Goal: Information Seeking & Learning: Learn about a topic

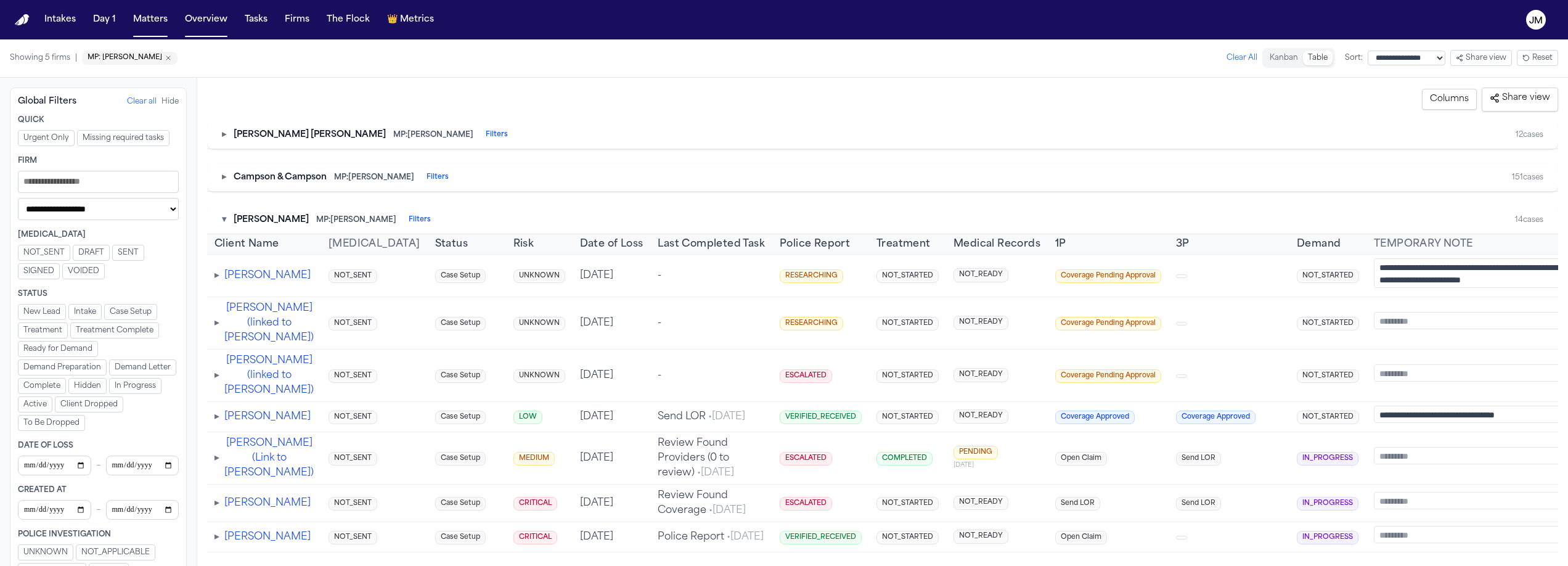
select select "**********"
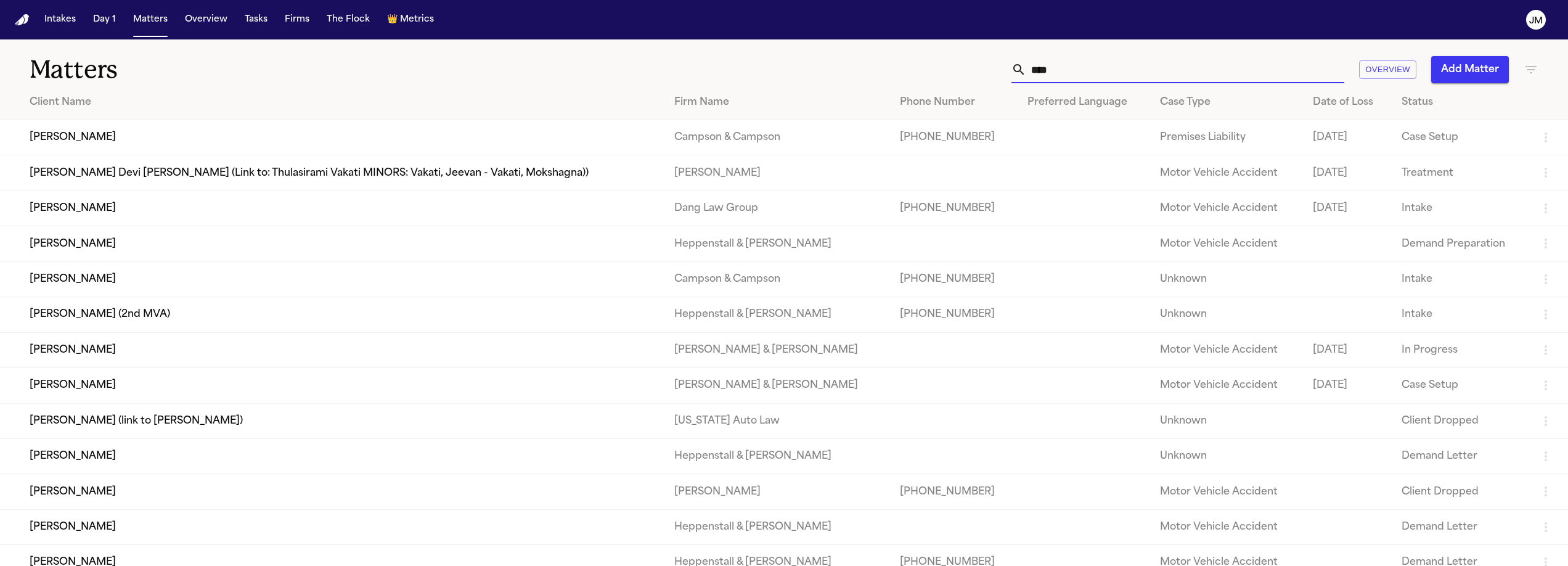
click at [1083, 72] on input "****" at bounding box center [1185, 70] width 318 height 27
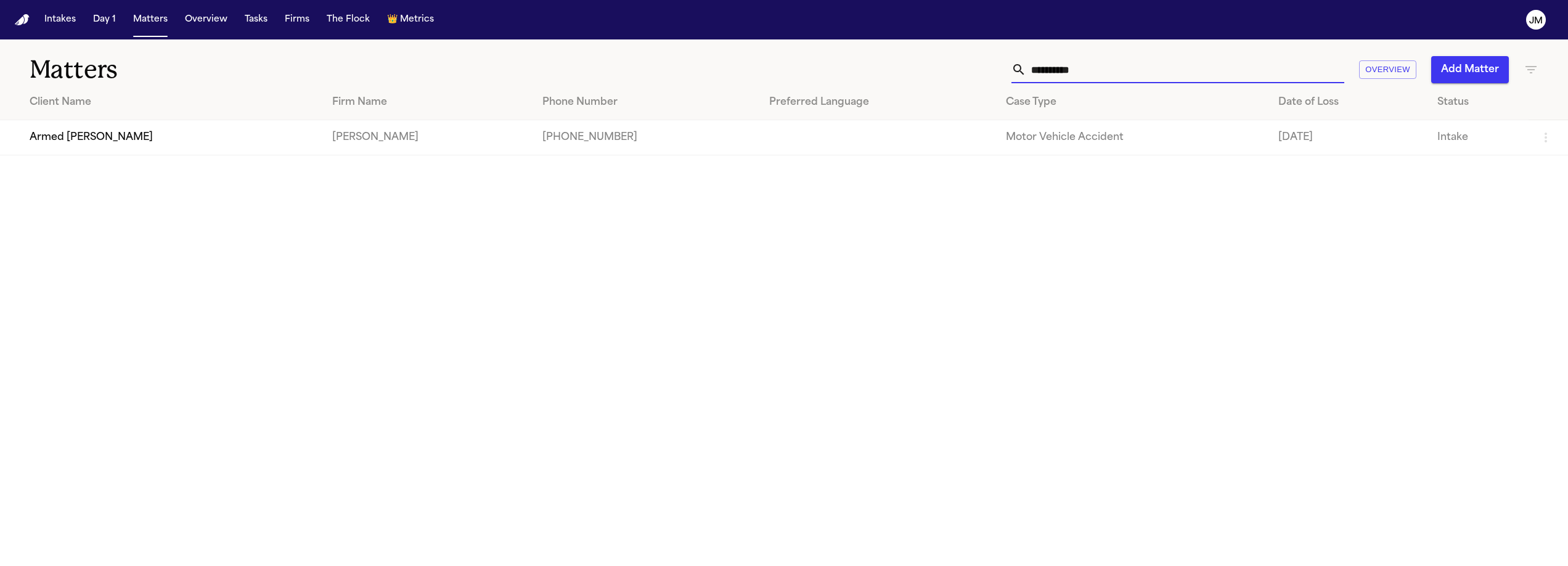
type input "**********"
click at [206, 138] on td "Armed [PERSON_NAME]" at bounding box center [161, 138] width 322 height 35
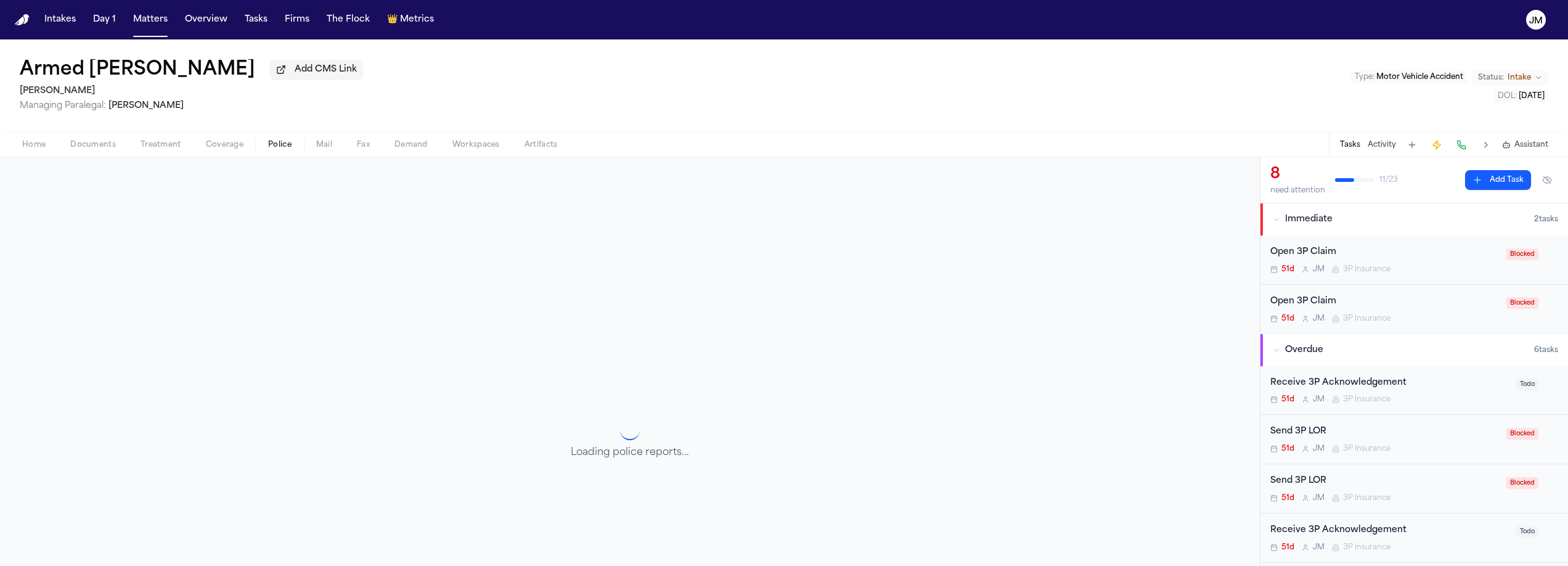
click at [282, 147] on span "Police" at bounding box center [280, 145] width 23 height 10
click at [106, 147] on span "Documents" at bounding box center [93, 145] width 45 height 10
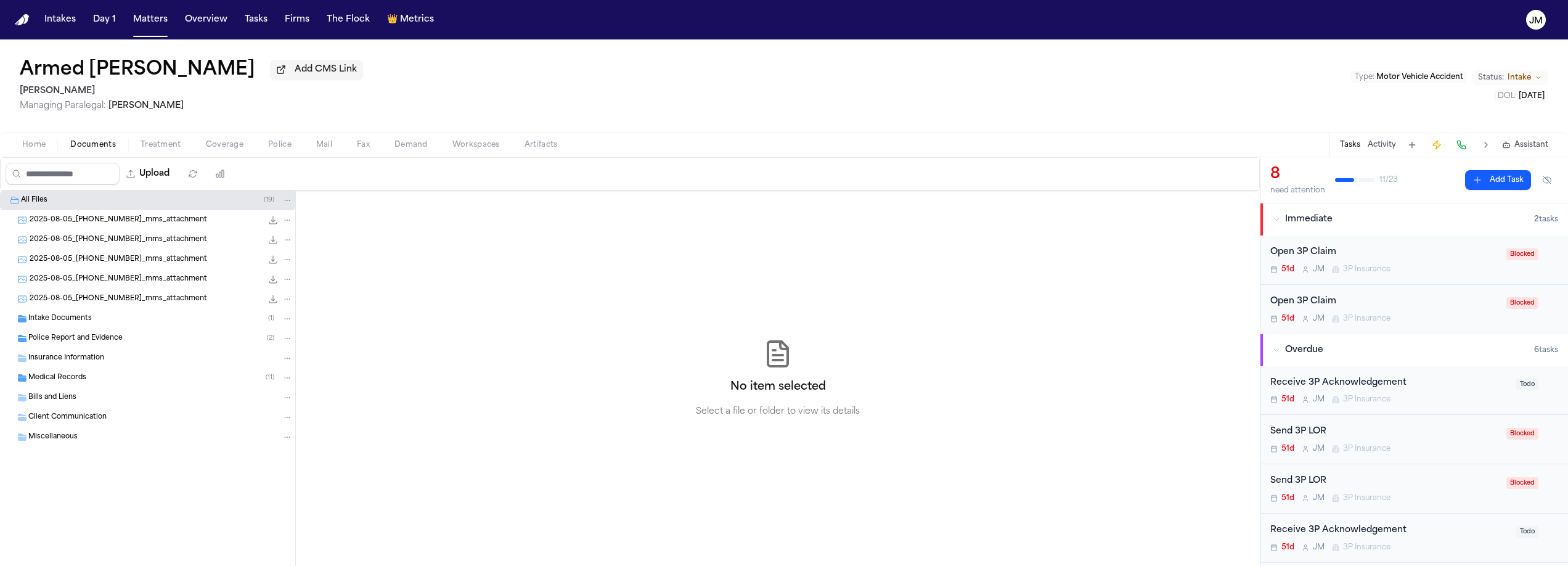
click at [89, 334] on div "Police Report and Evidence ( 2 )" at bounding box center [147, 339] width 295 height 20
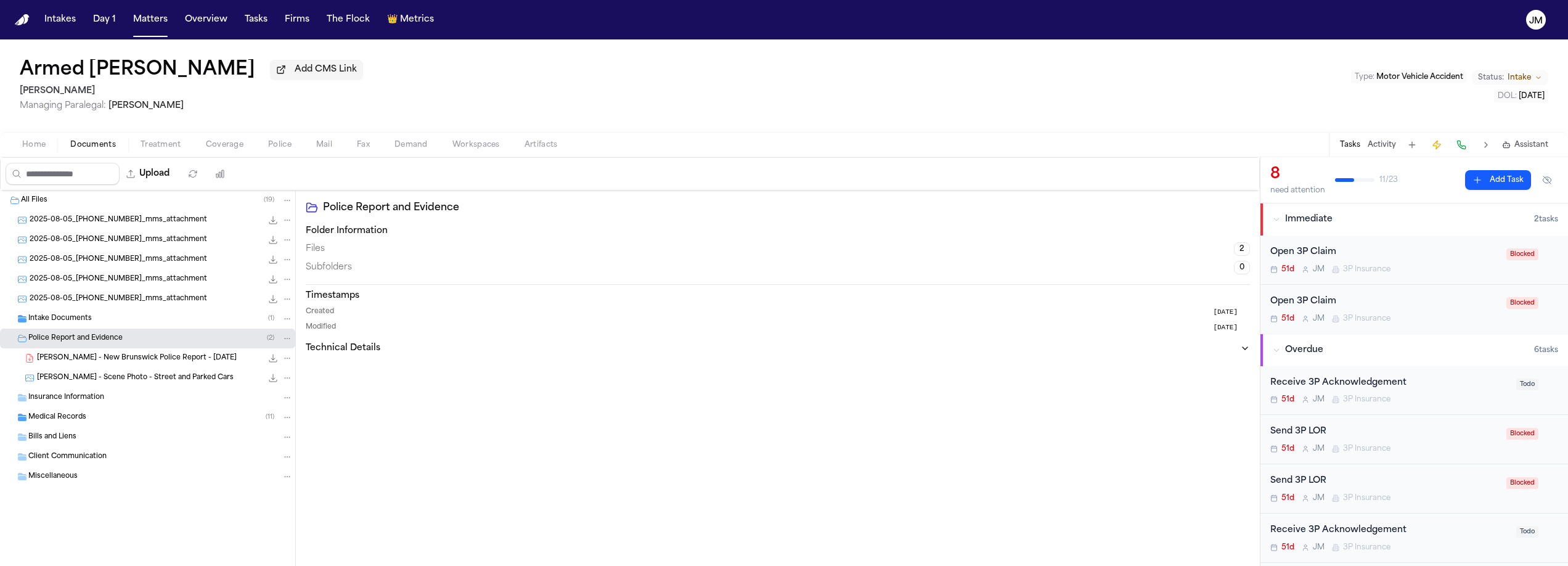
click at [115, 359] on span "A. Barkley - New Brunswick Police Report - 7.28.25" at bounding box center [137, 359] width 200 height 11
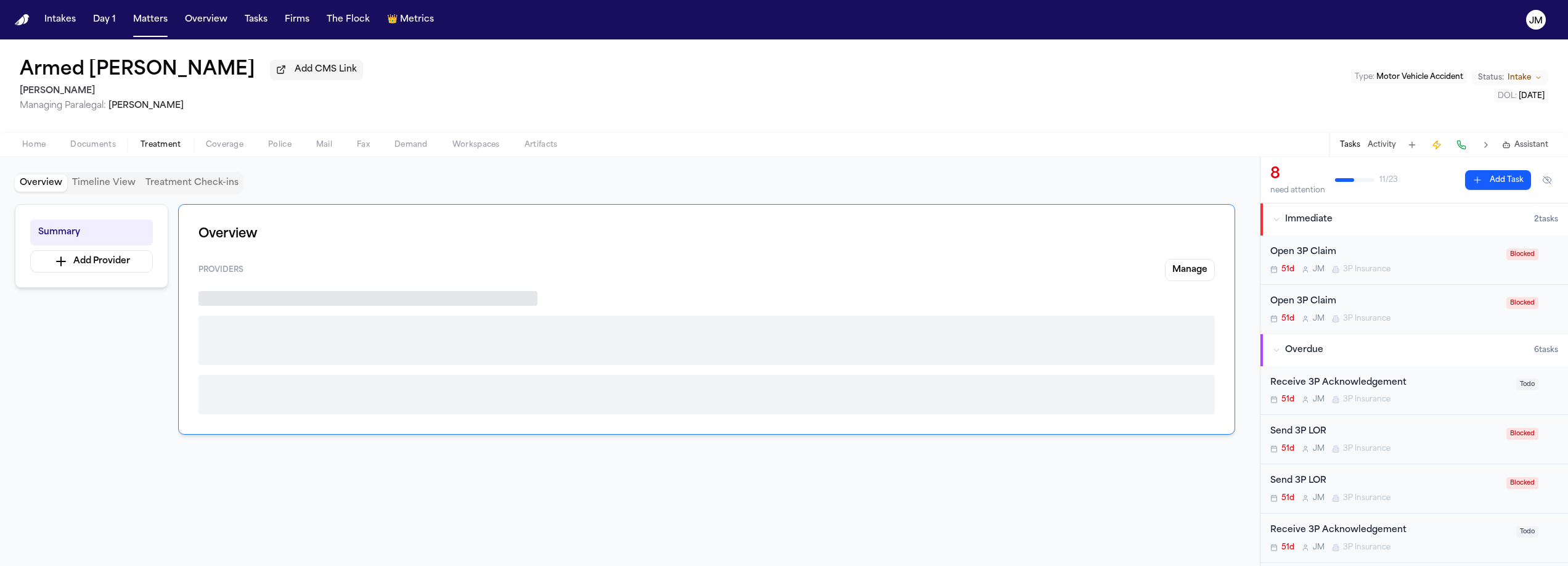
click at [160, 145] on span "Treatment" at bounding box center [161, 145] width 41 height 10
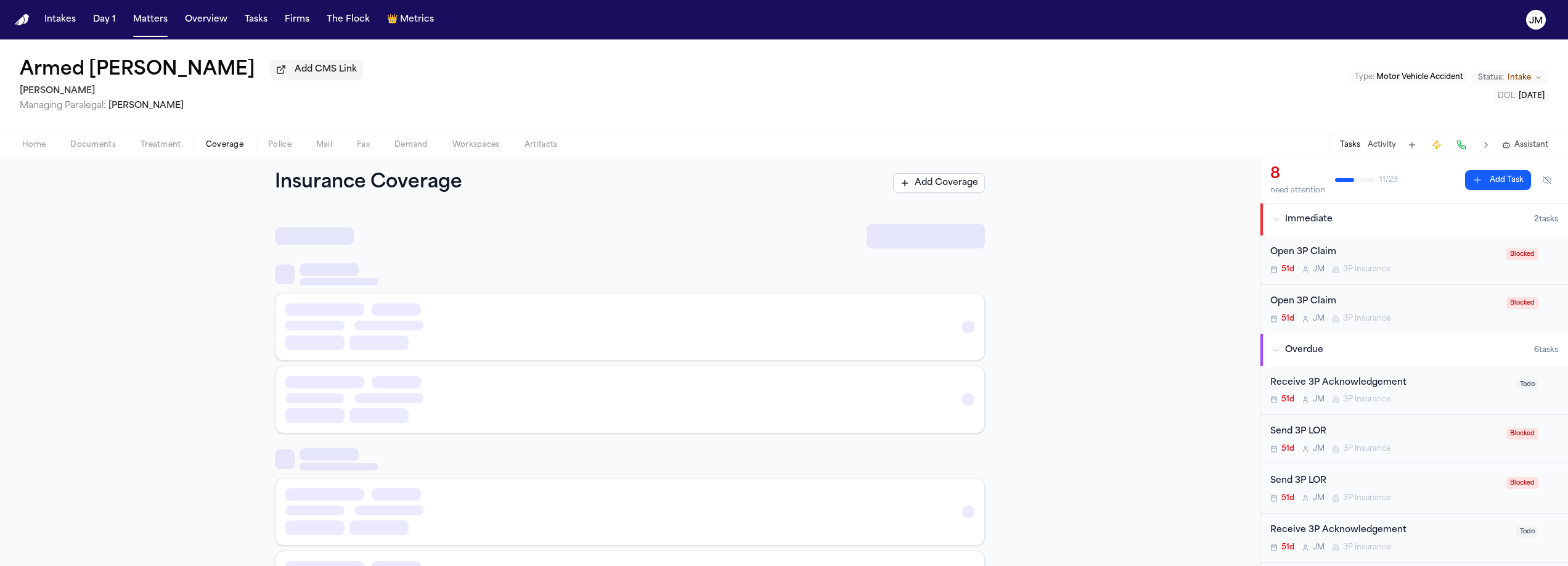
click at [232, 145] on span "Coverage" at bounding box center [225, 145] width 38 height 10
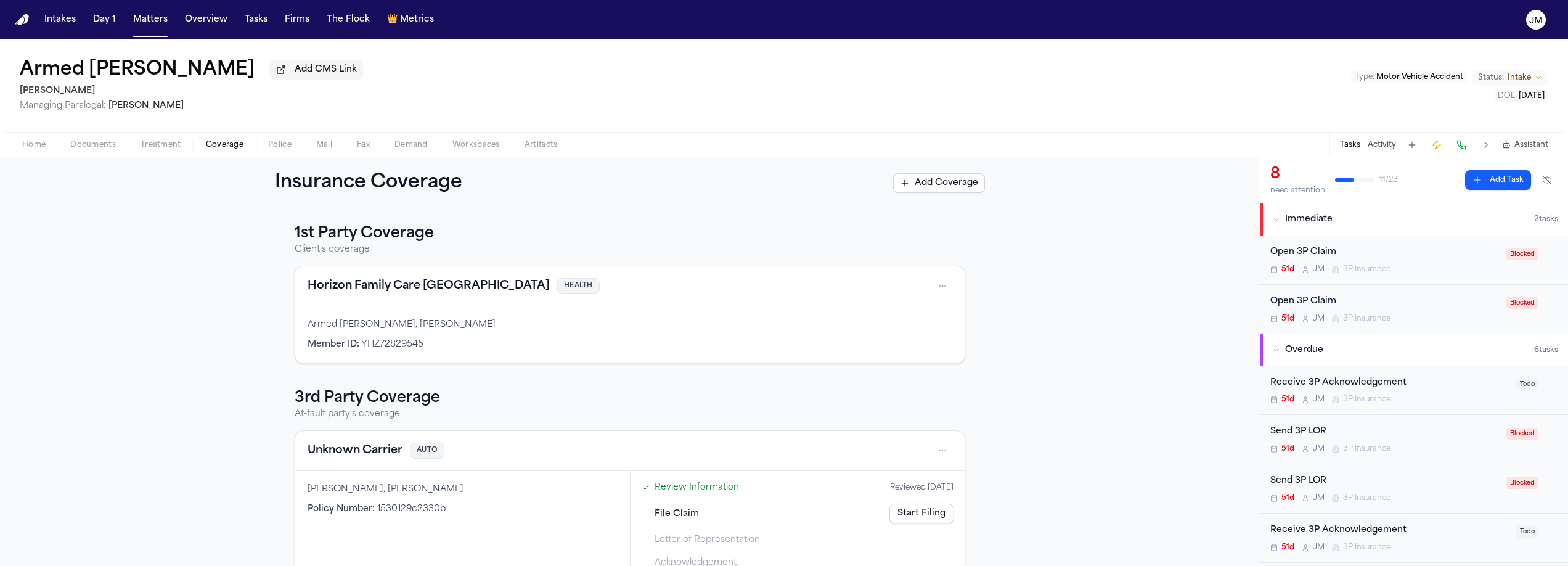
click at [32, 147] on span "Home" at bounding box center [33, 145] width 23 height 10
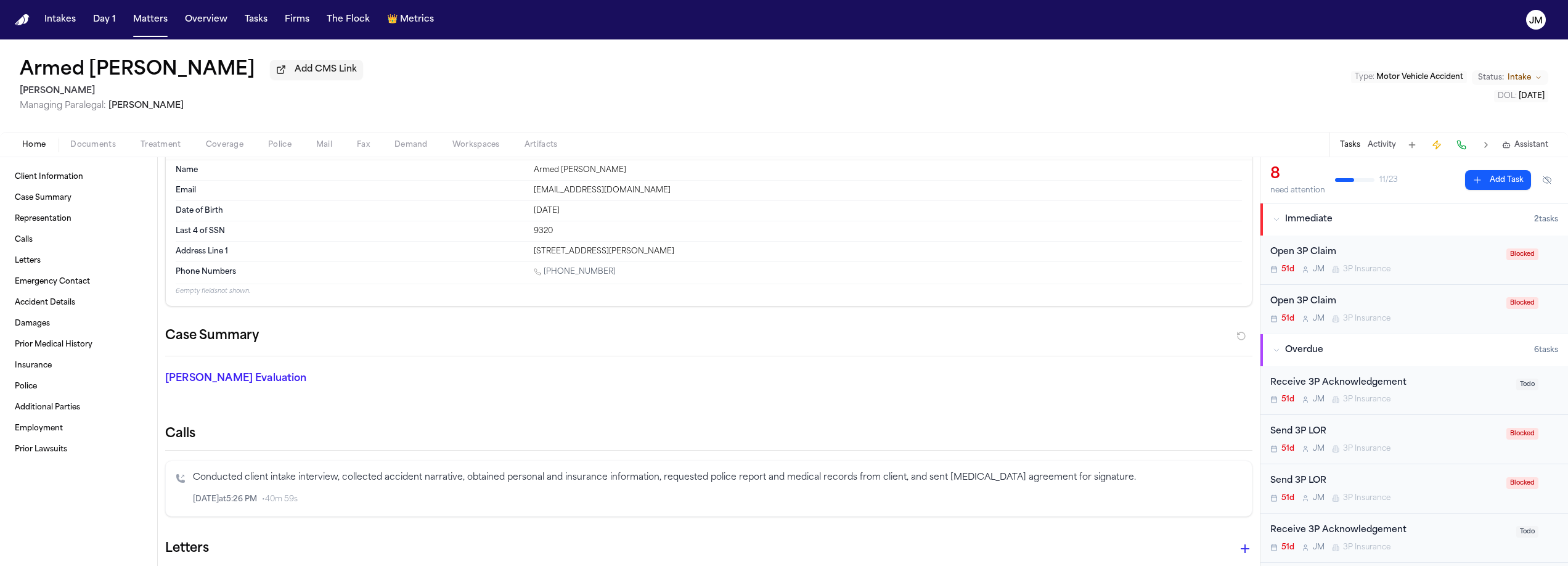
scroll to position [15, 0]
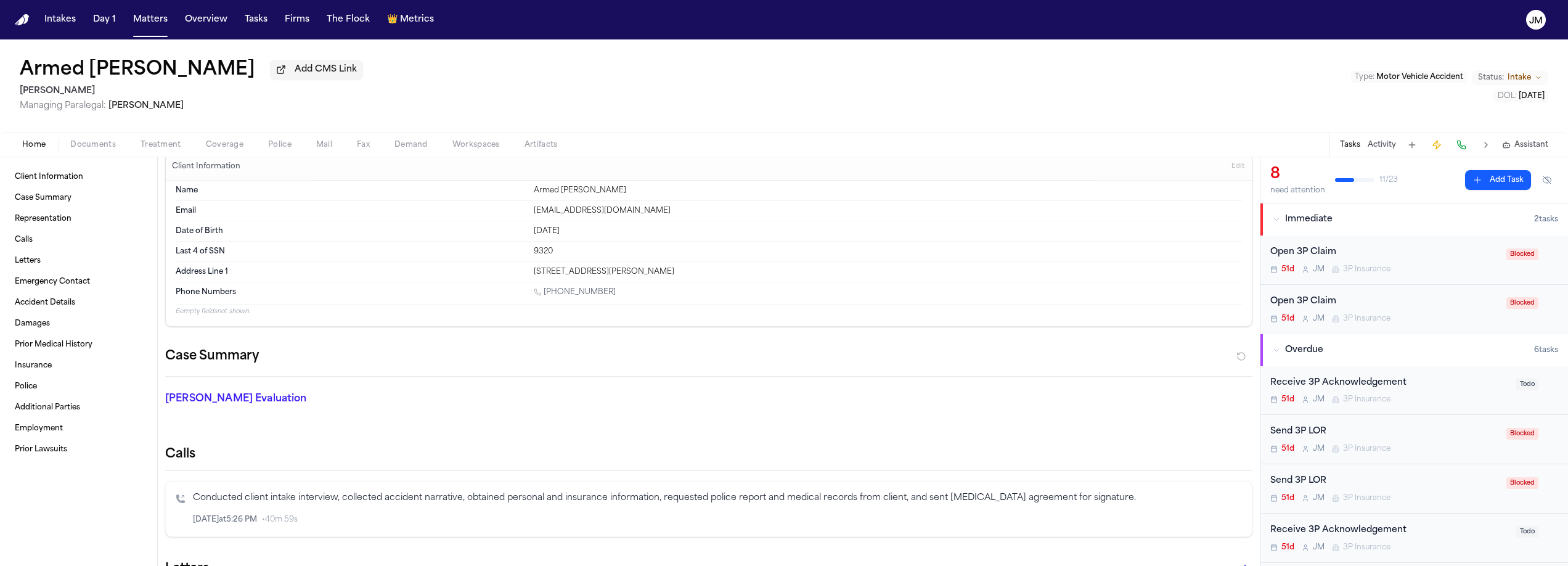
click at [218, 147] on span "Coverage" at bounding box center [225, 145] width 38 height 10
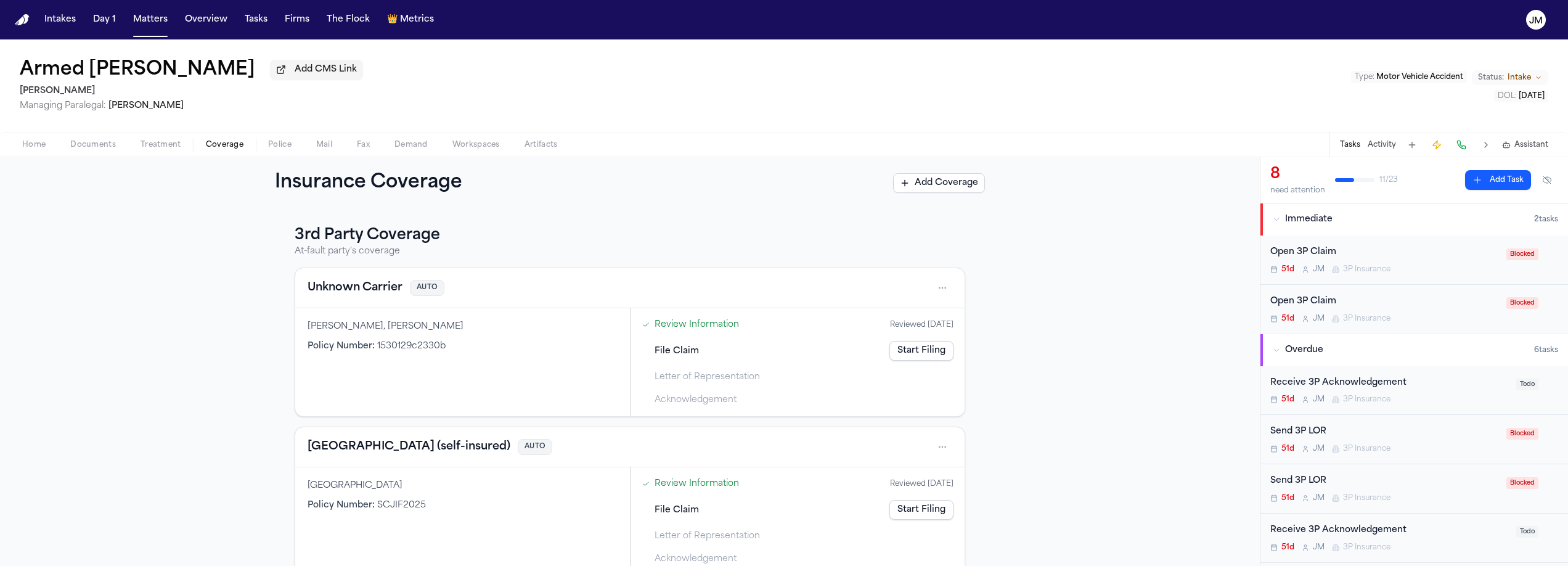
scroll to position [190, 0]
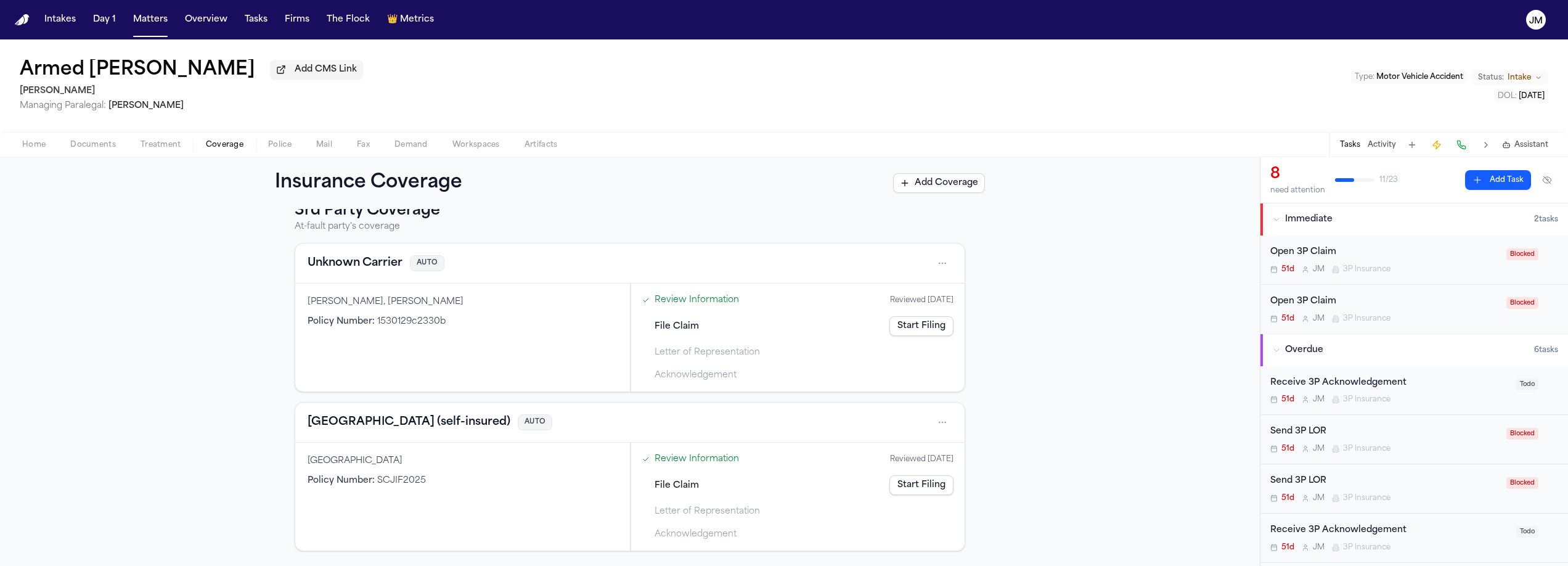
click at [39, 148] on span "Home" at bounding box center [33, 145] width 23 height 10
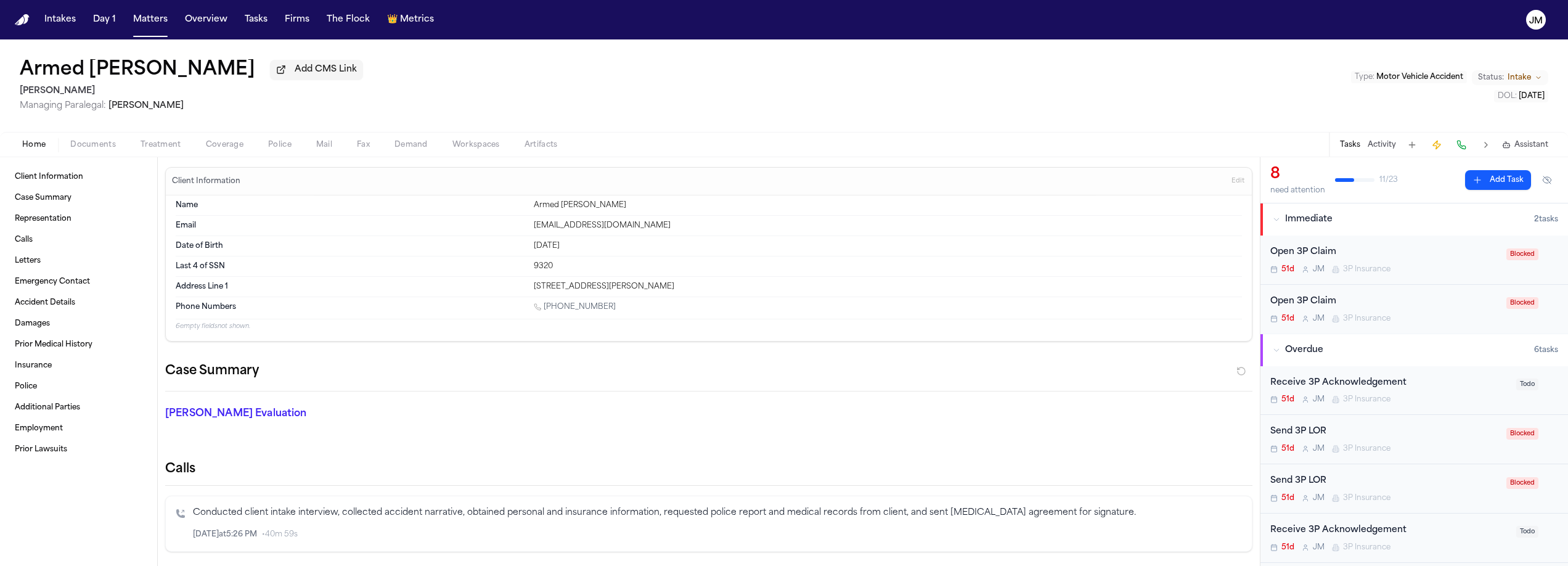
click at [163, 150] on span "Treatment" at bounding box center [161, 145] width 41 height 10
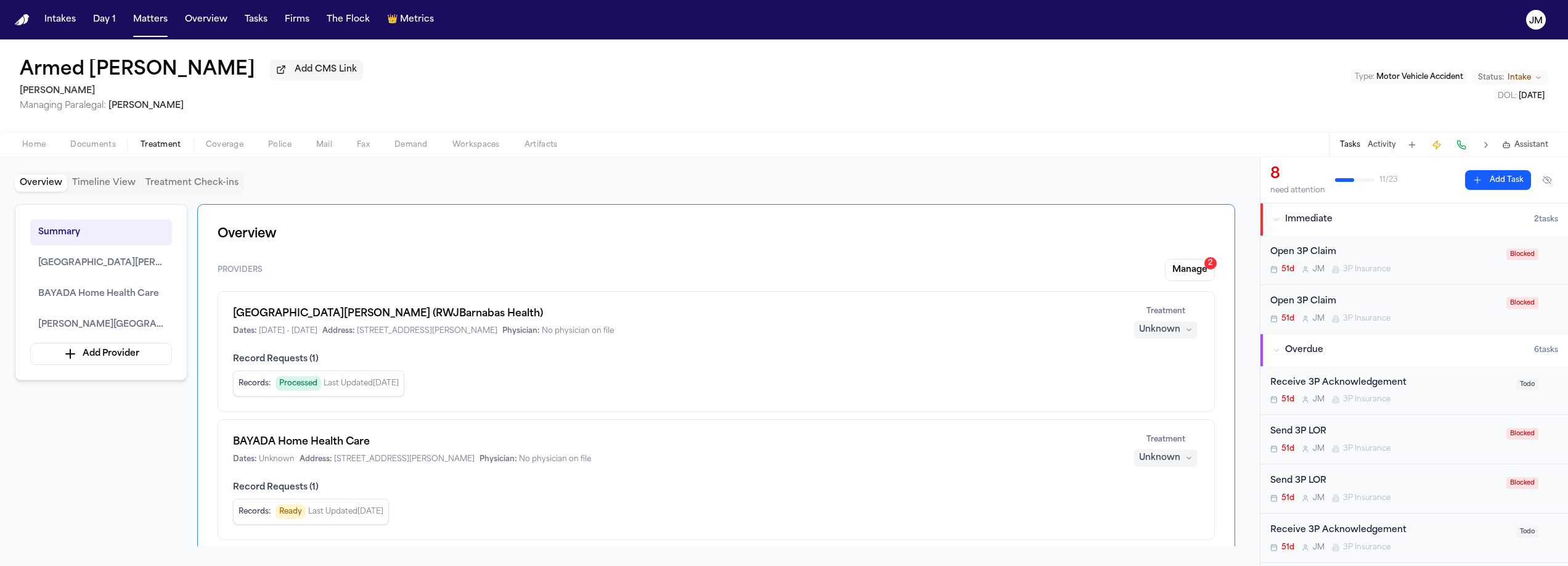
click at [220, 152] on span "button" at bounding box center [225, 152] width 52 height 2
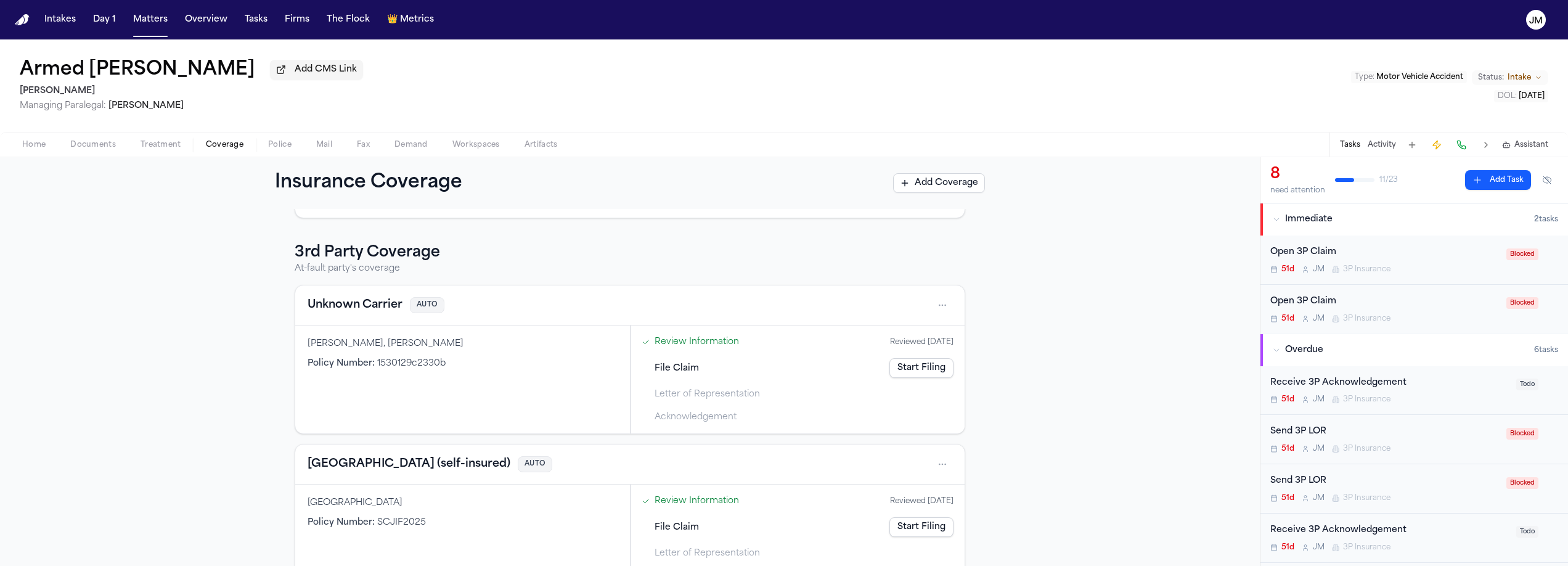
scroll to position [190, 0]
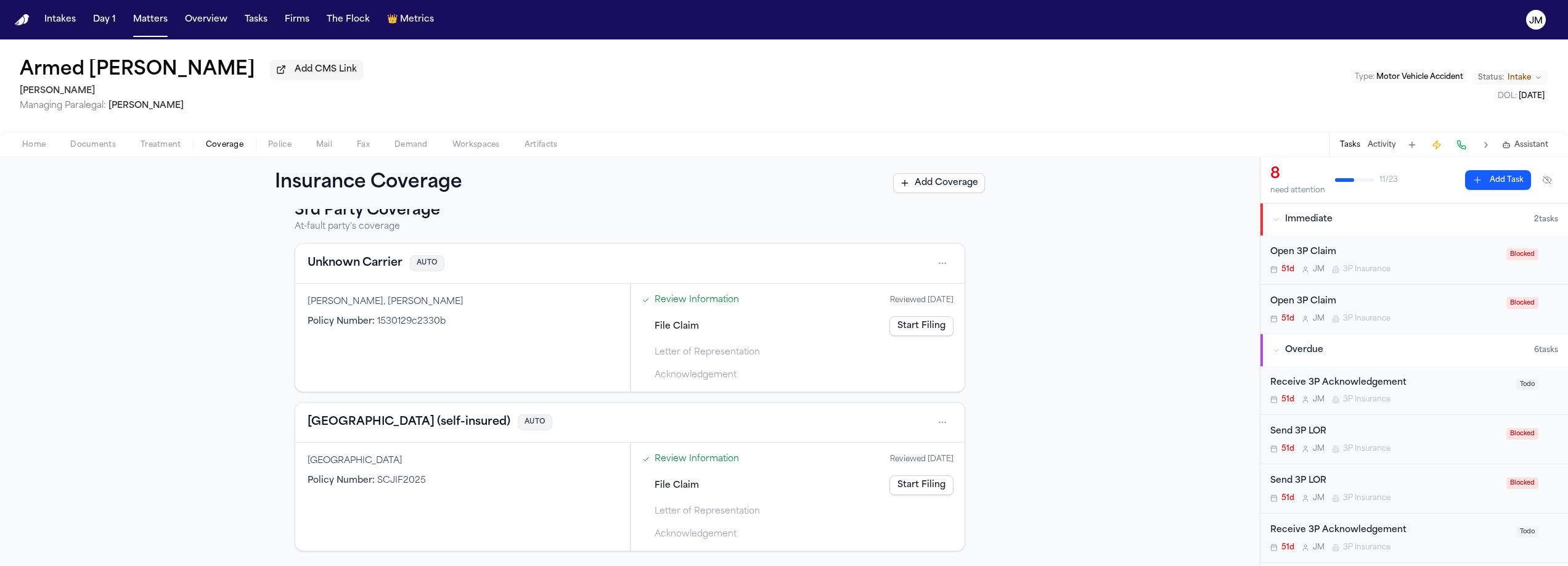
click at [91, 145] on span "Documents" at bounding box center [93, 145] width 45 height 10
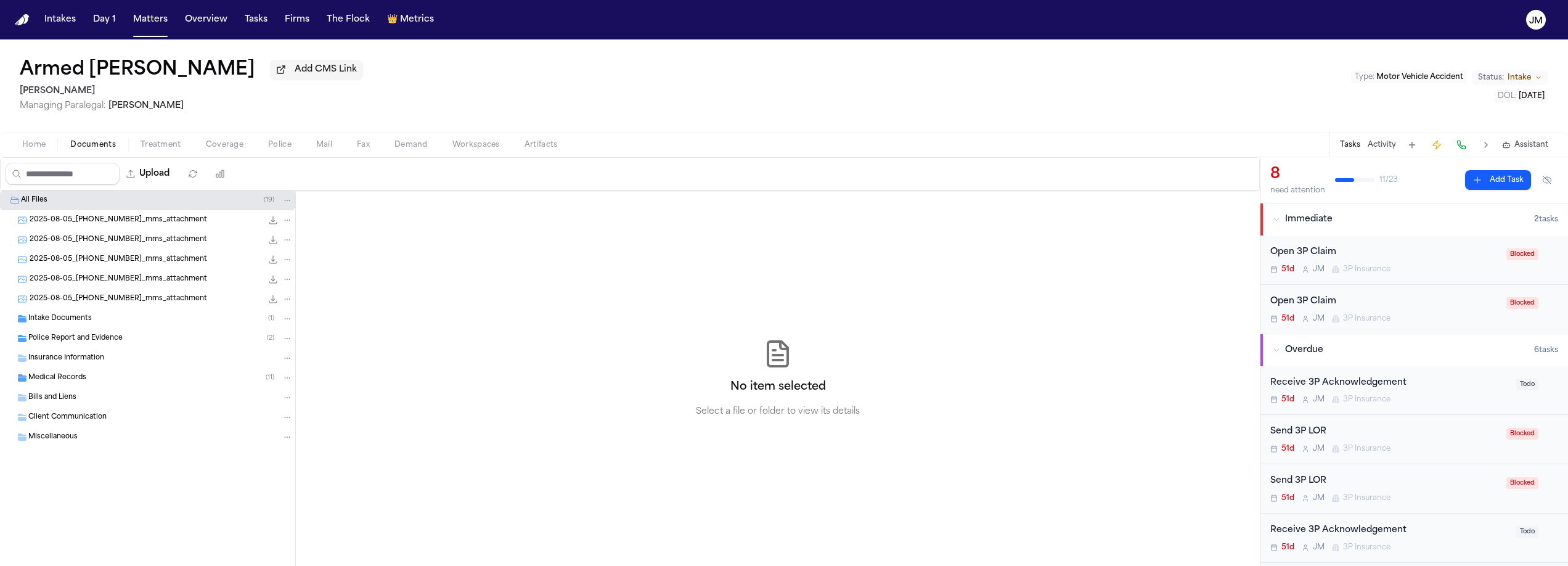
click at [75, 344] on span "Police Report and Evidence" at bounding box center [76, 339] width 95 height 11
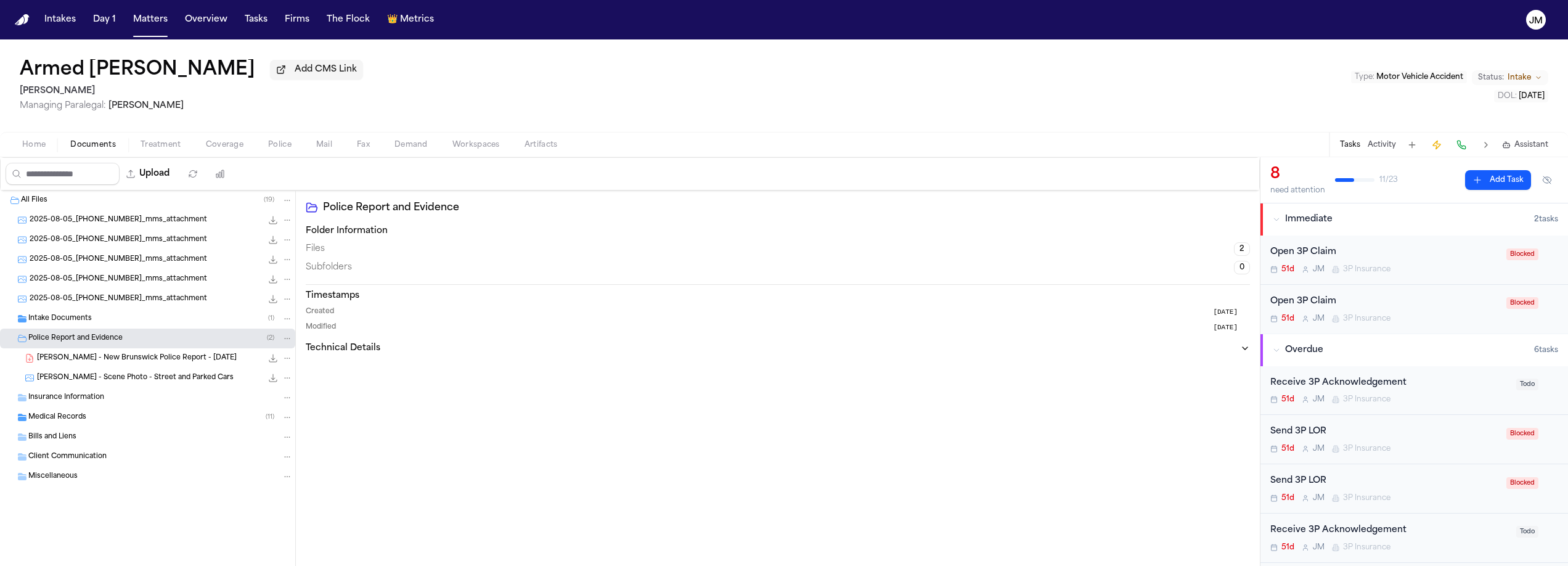
click at [88, 359] on span "A. Barkley - New Brunswick Police Report - 7.28.25" at bounding box center [137, 359] width 200 height 11
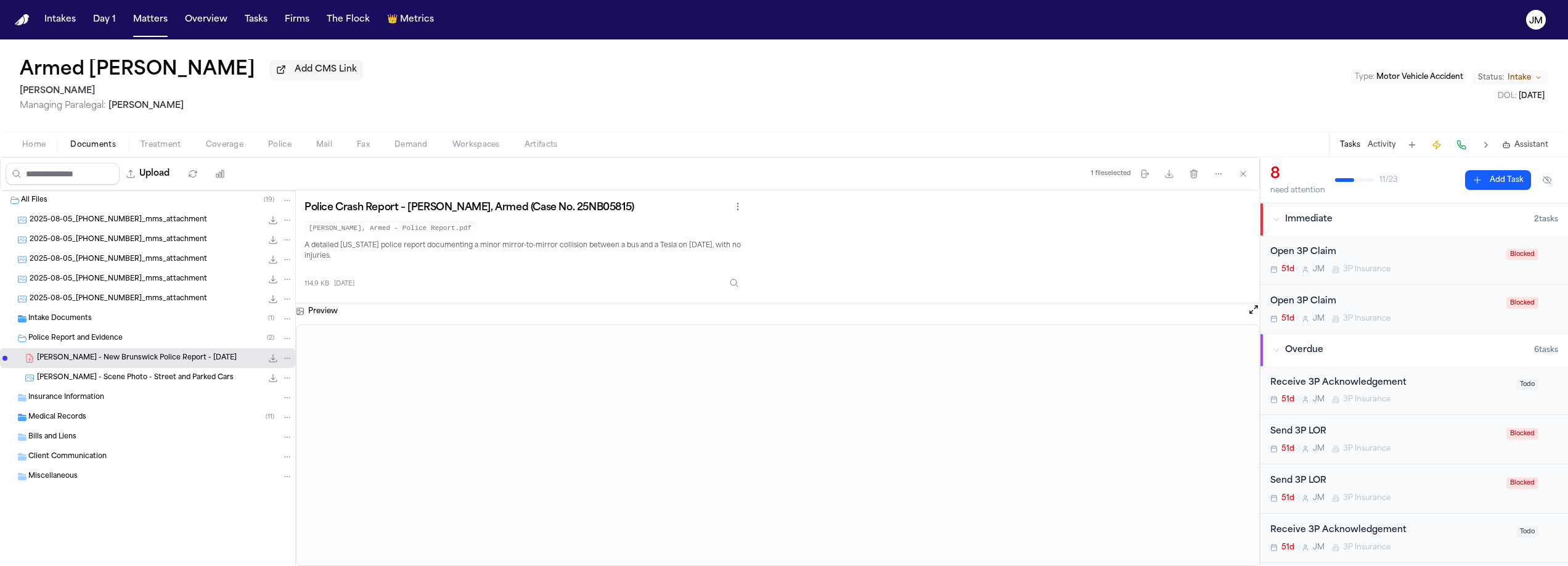
click at [1536, 20] on text "JM" at bounding box center [1536, 20] width 14 height 8
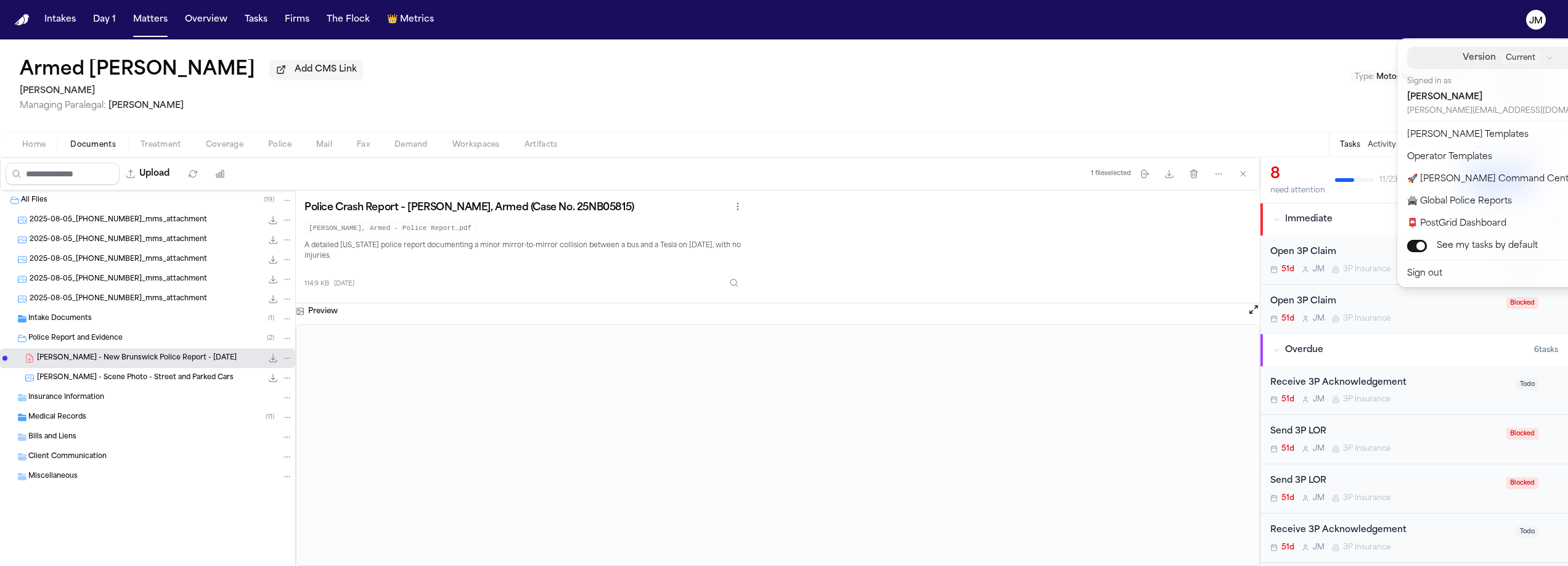
click at [1501, 59] on span "Current" at bounding box center [1520, 58] width 39 height 12
click at [1445, 126] on div "Complete UI overhaul with modern design" at bounding box center [1458, 129] width 156 height 9
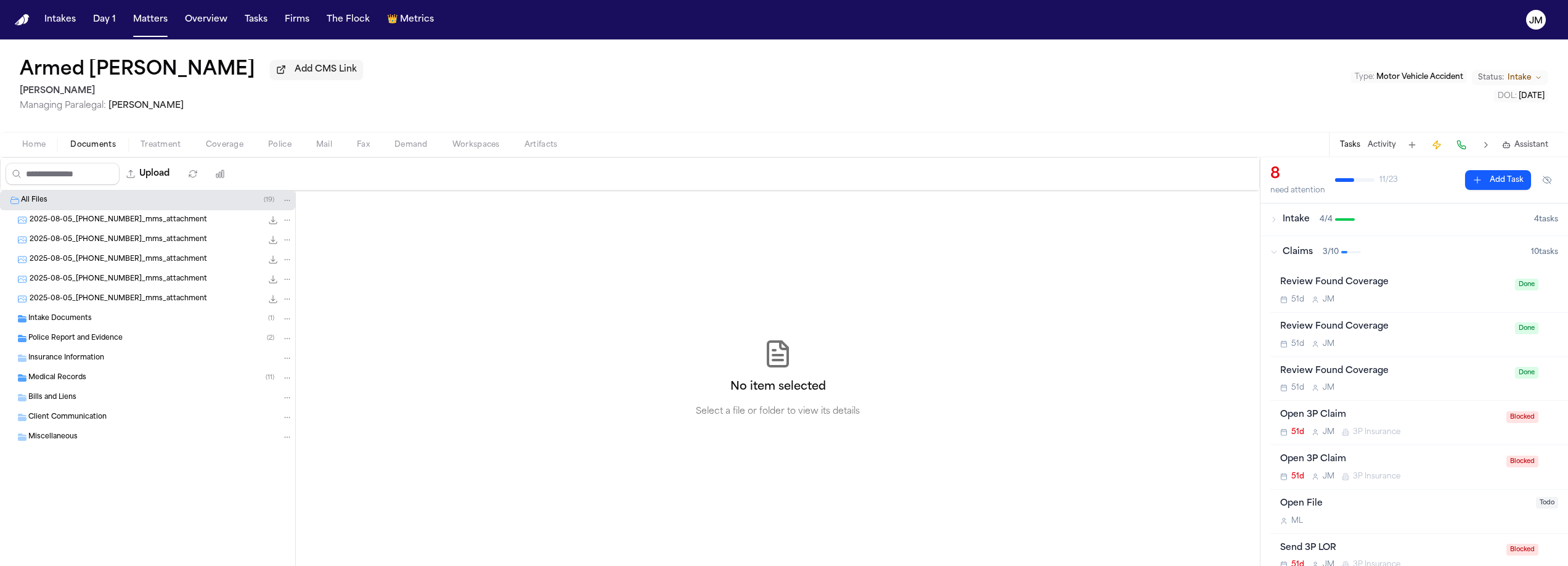
click at [222, 150] on span "Coverage" at bounding box center [225, 145] width 38 height 10
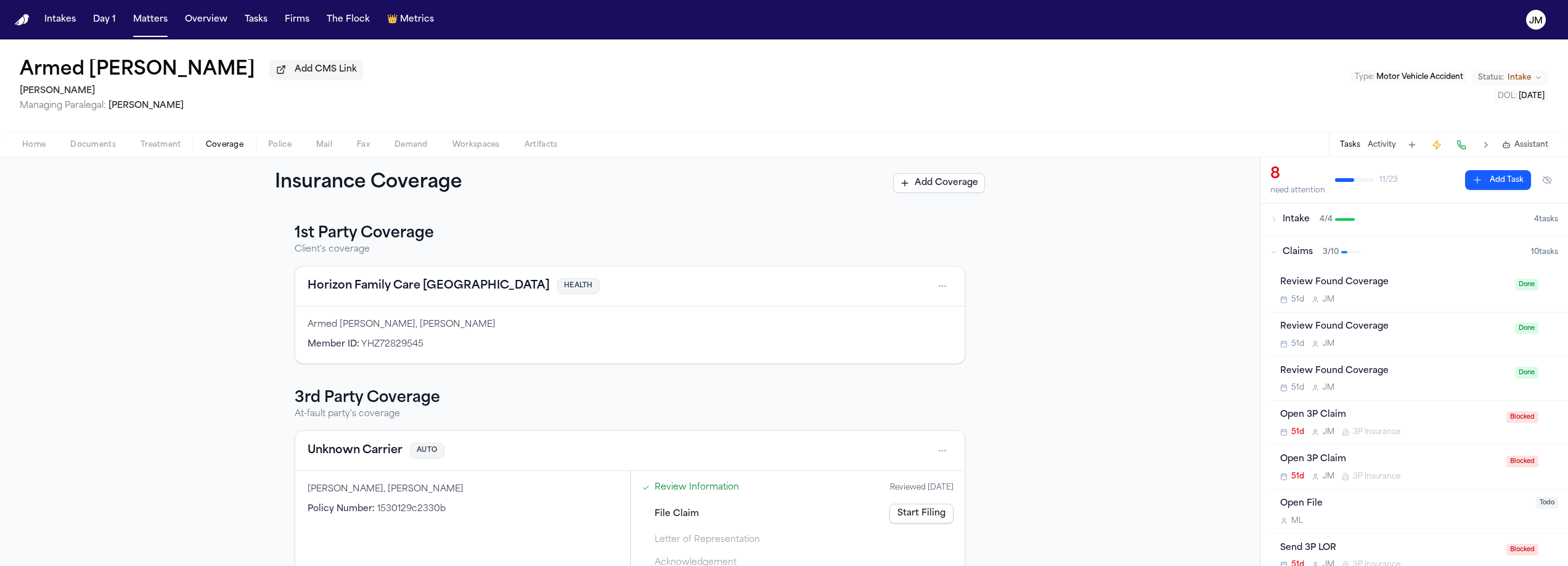
click at [1529, 78] on span "Intake" at bounding box center [1519, 77] width 23 height 10
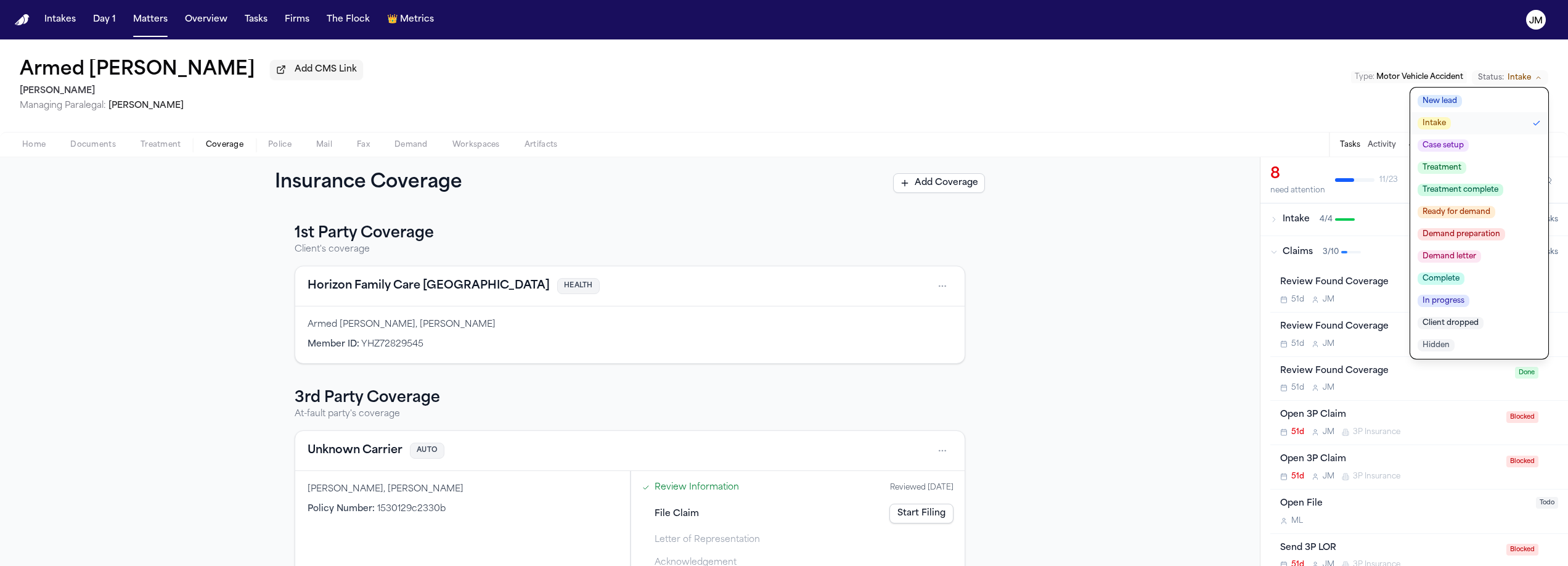
click at [1470, 42] on div "Armed [PERSON_NAME] Add CMS Link [PERSON_NAME] Managing Paralegal: [PERSON_NAME…" at bounding box center [784, 86] width 1568 height 92
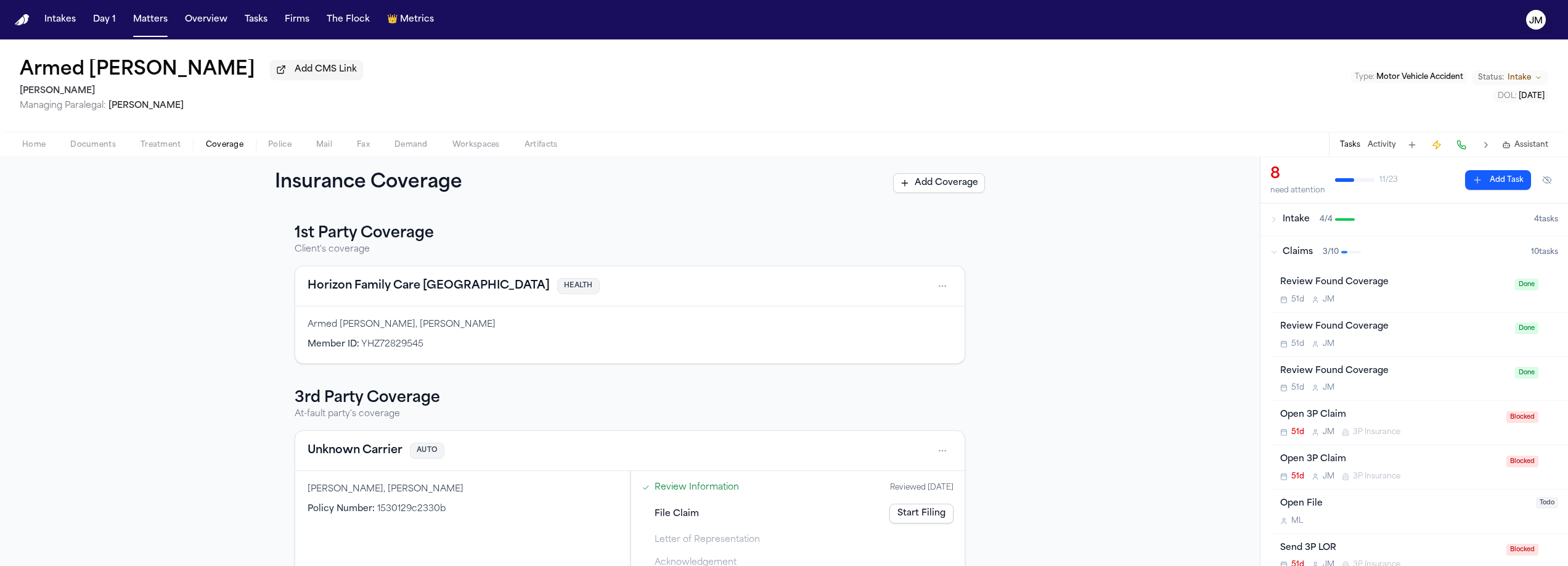
click at [1548, 17] on button "JM" at bounding box center [1536, 20] width 35 height 27
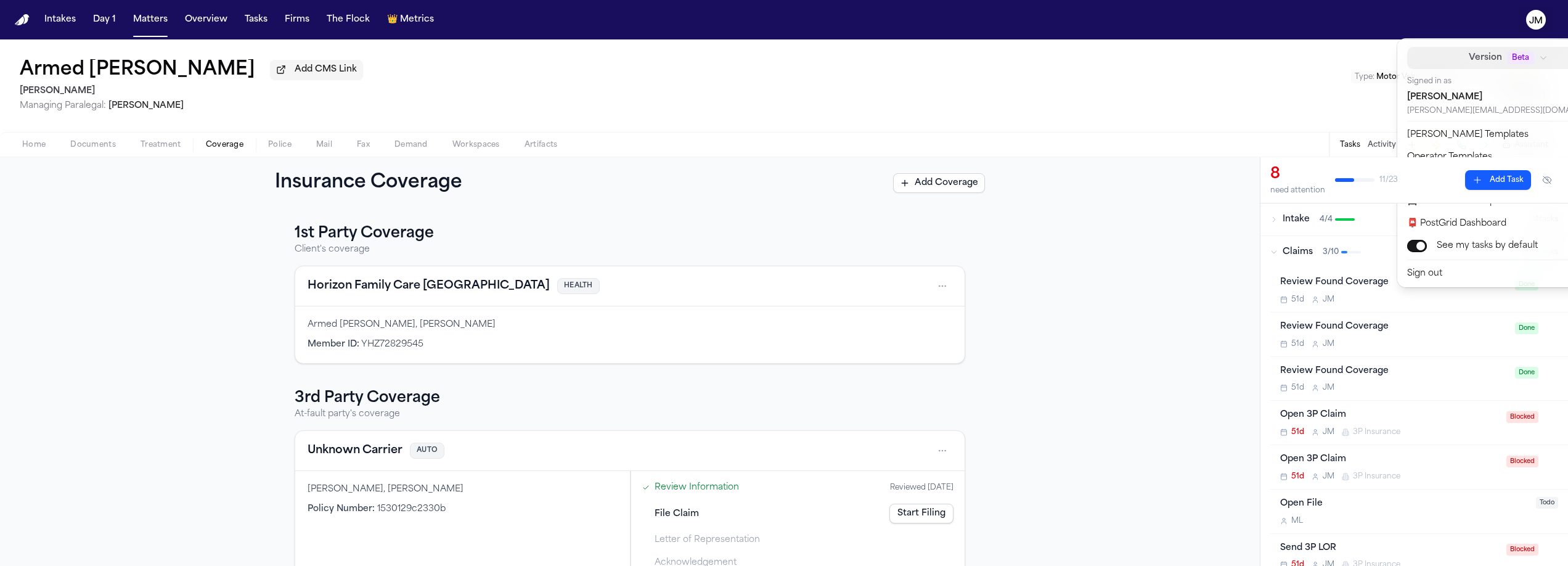
click at [1507, 58] on span "Beta" at bounding box center [1520, 58] width 27 height 12
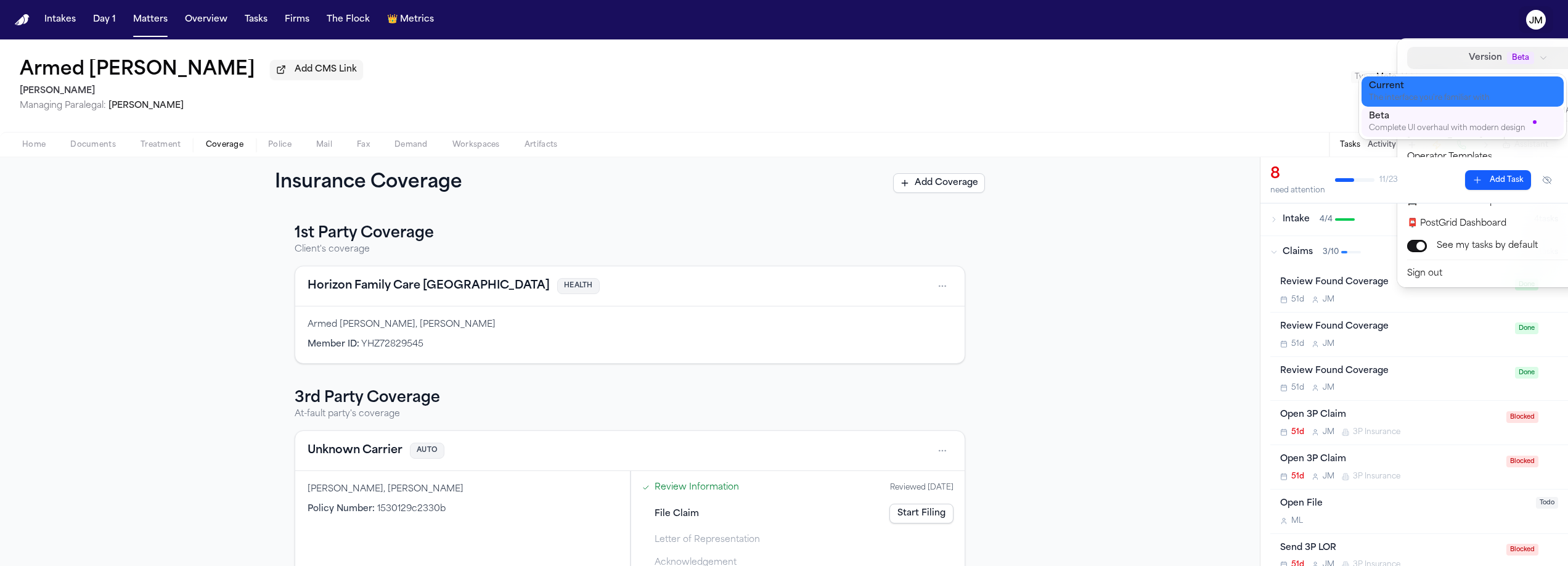
click at [1436, 83] on div "Current" at bounding box center [1453, 86] width 168 height 12
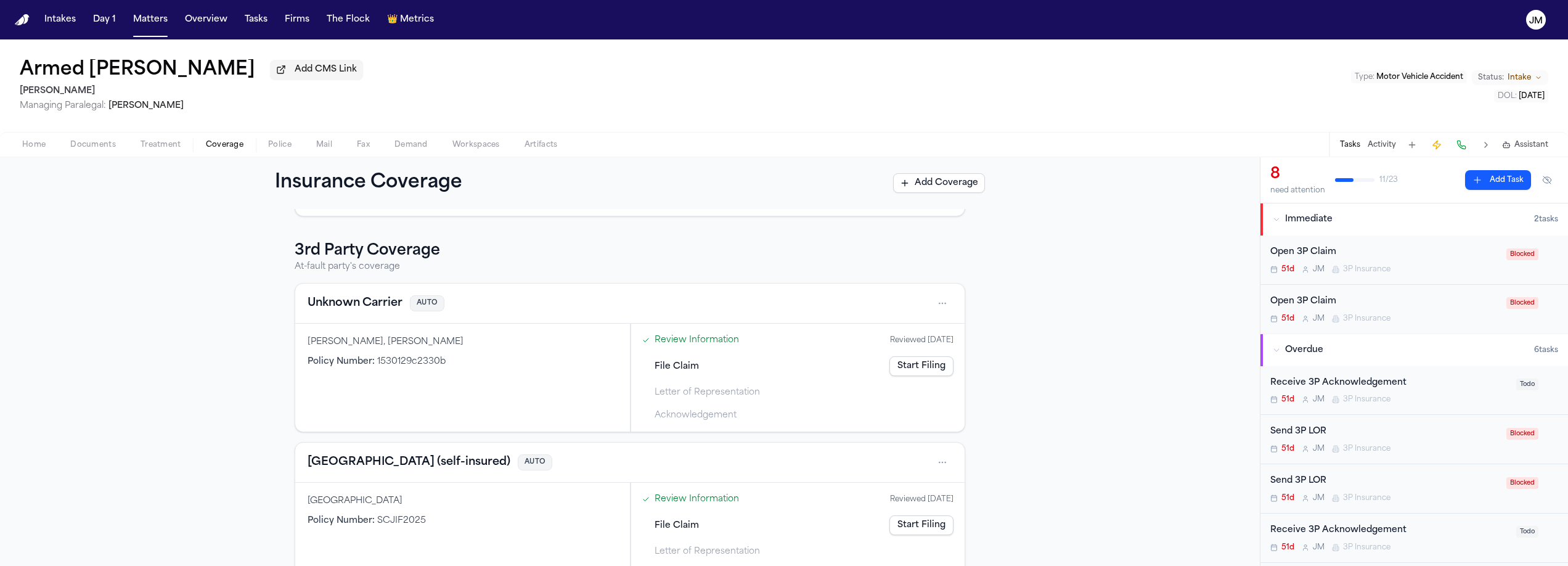
scroll to position [190, 0]
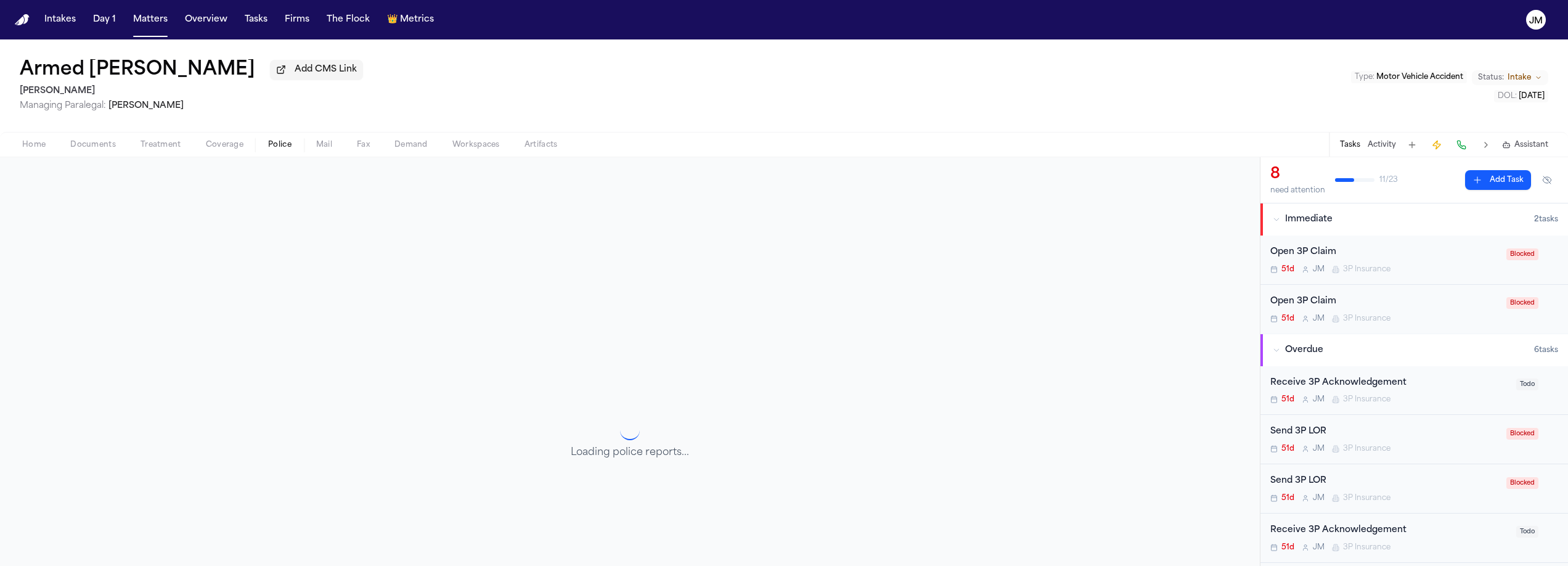
click at [264, 144] on button "Police" at bounding box center [280, 145] width 48 height 15
click at [60, 151] on button "Documents" at bounding box center [93, 145] width 70 height 15
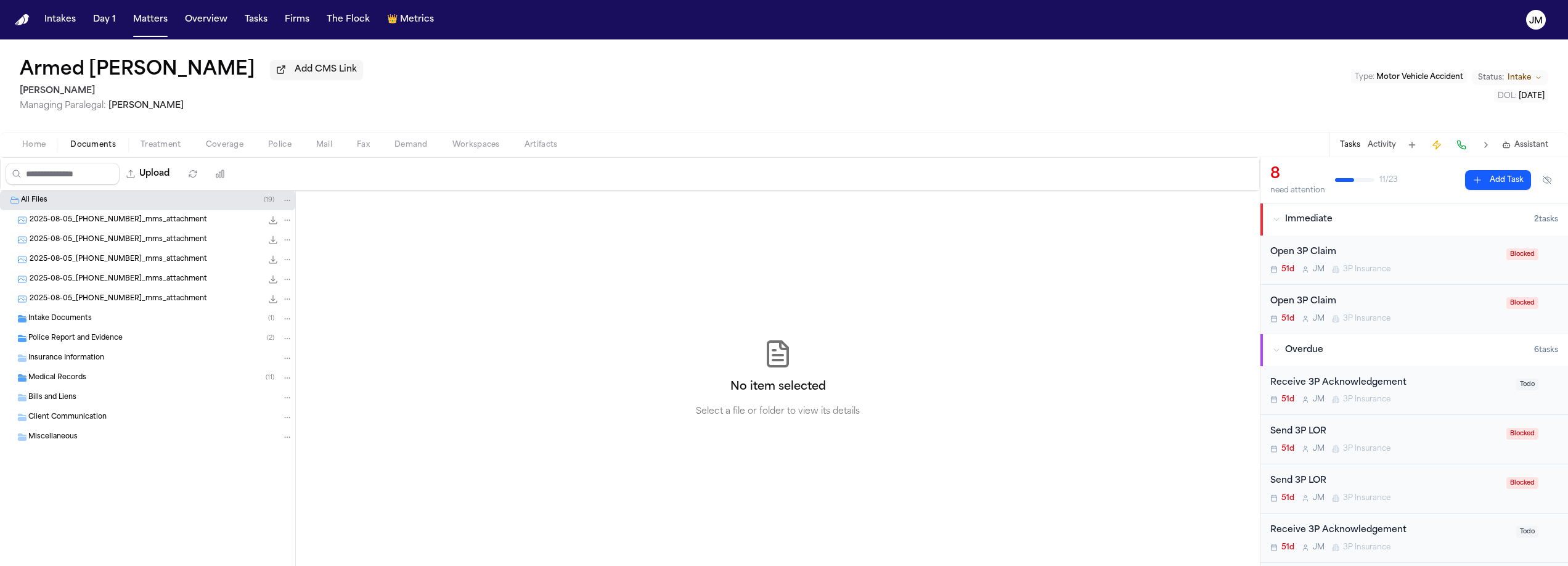
click at [96, 150] on span "Documents" at bounding box center [93, 145] width 45 height 10
click at [55, 344] on span "Police Report and Evidence" at bounding box center [76, 339] width 95 height 11
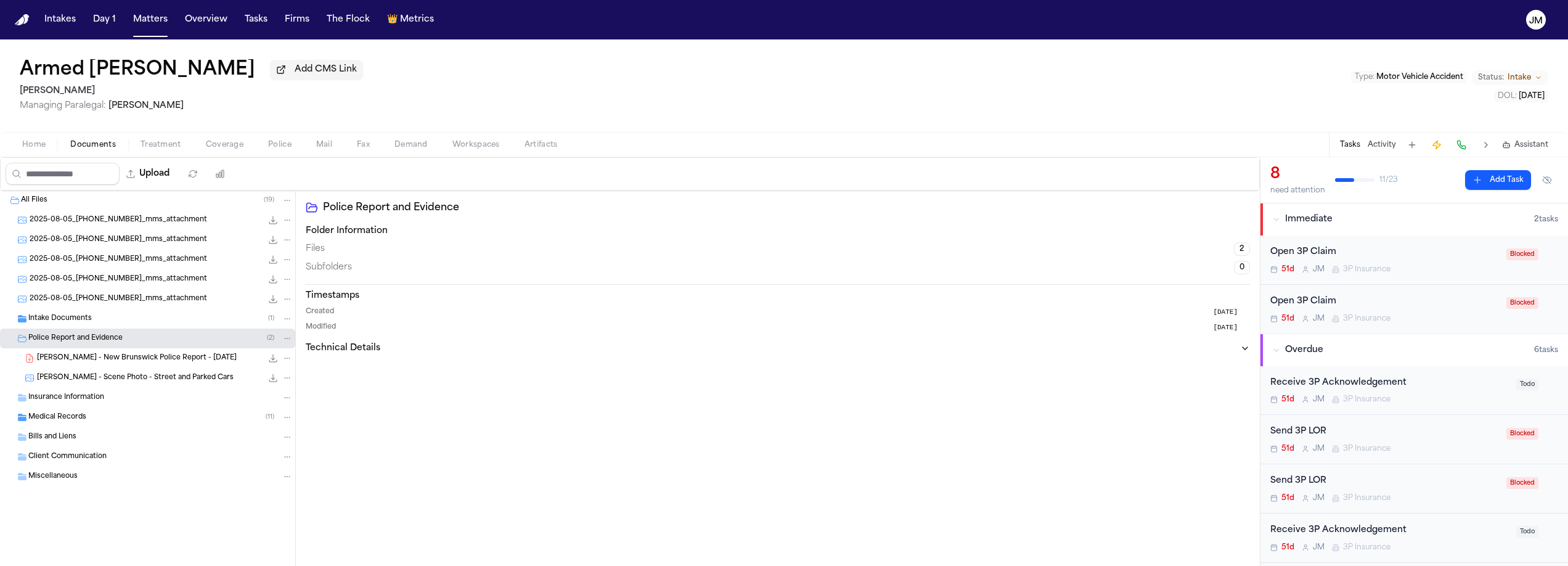
click at [144, 362] on span "A. Barkley - New Brunswick Police Report - 7.28.25" at bounding box center [137, 359] width 200 height 11
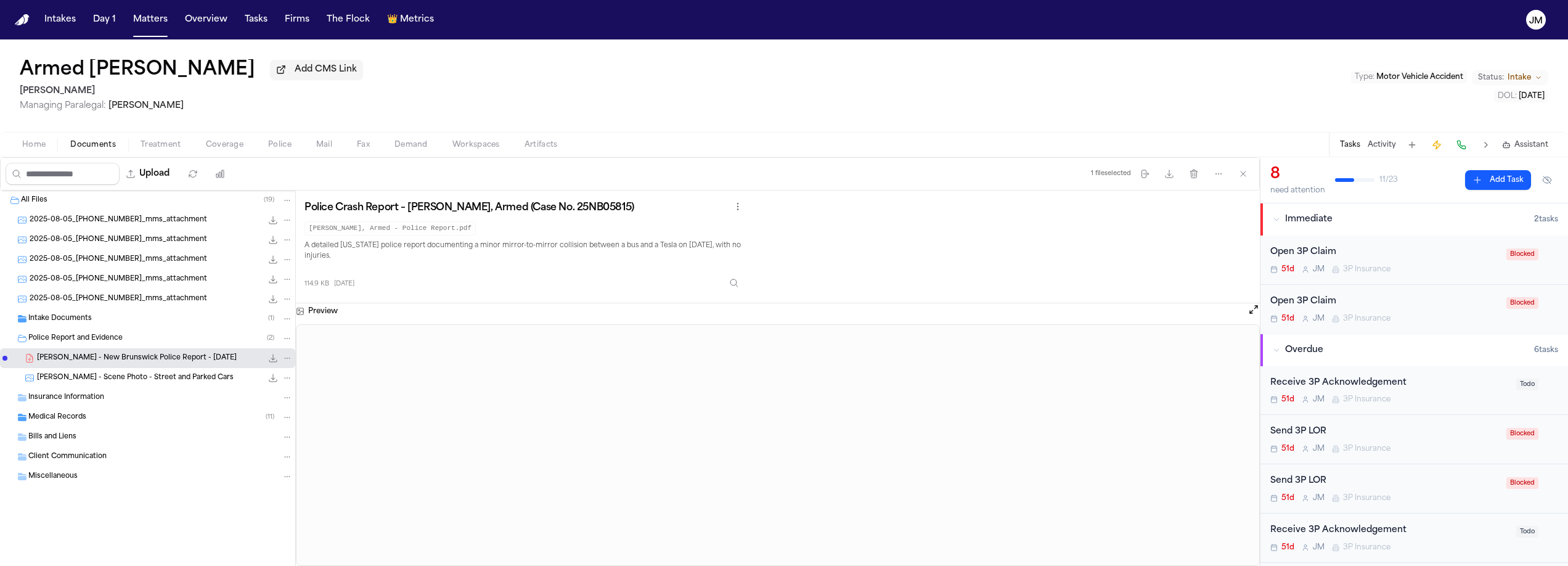
click at [1256, 311] on button "Open preview" at bounding box center [1253, 309] width 12 height 12
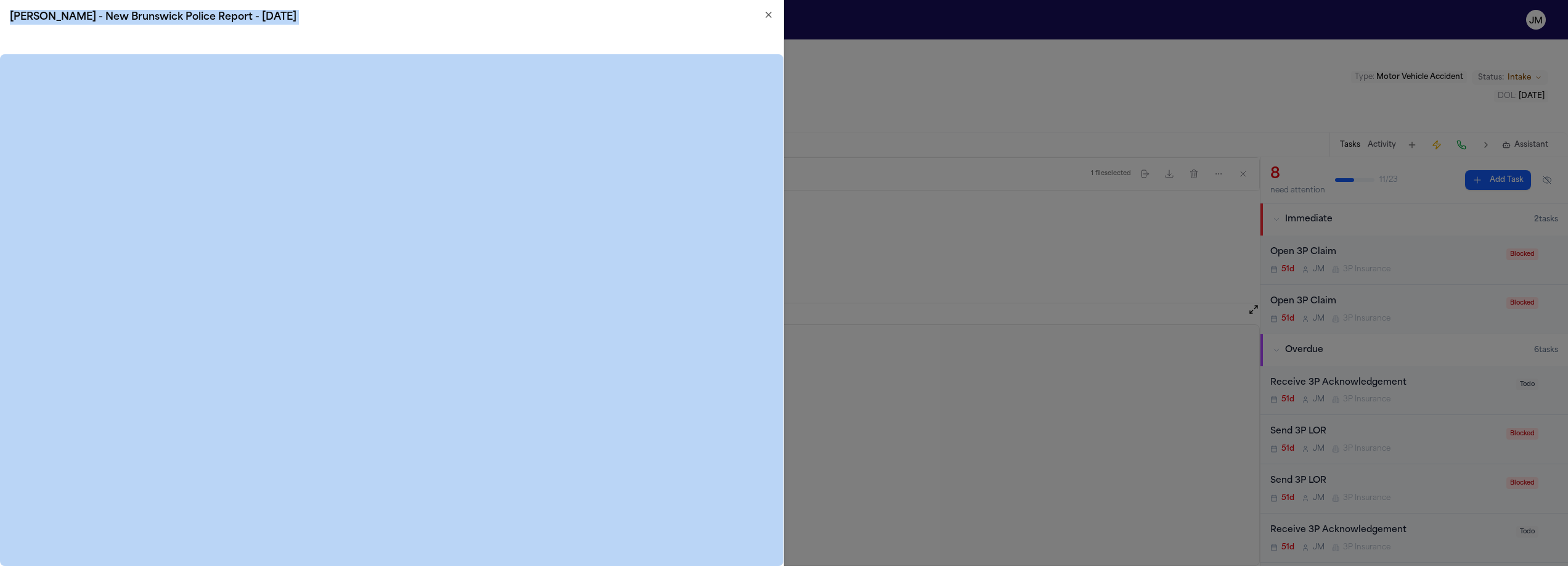
click at [773, 9] on div "A. Barkley - New Brunswick Police Report - 7.28.25 Close" at bounding box center [392, 283] width 784 height 566
click at [765, 16] on icon "button" at bounding box center [768, 14] width 10 height 10
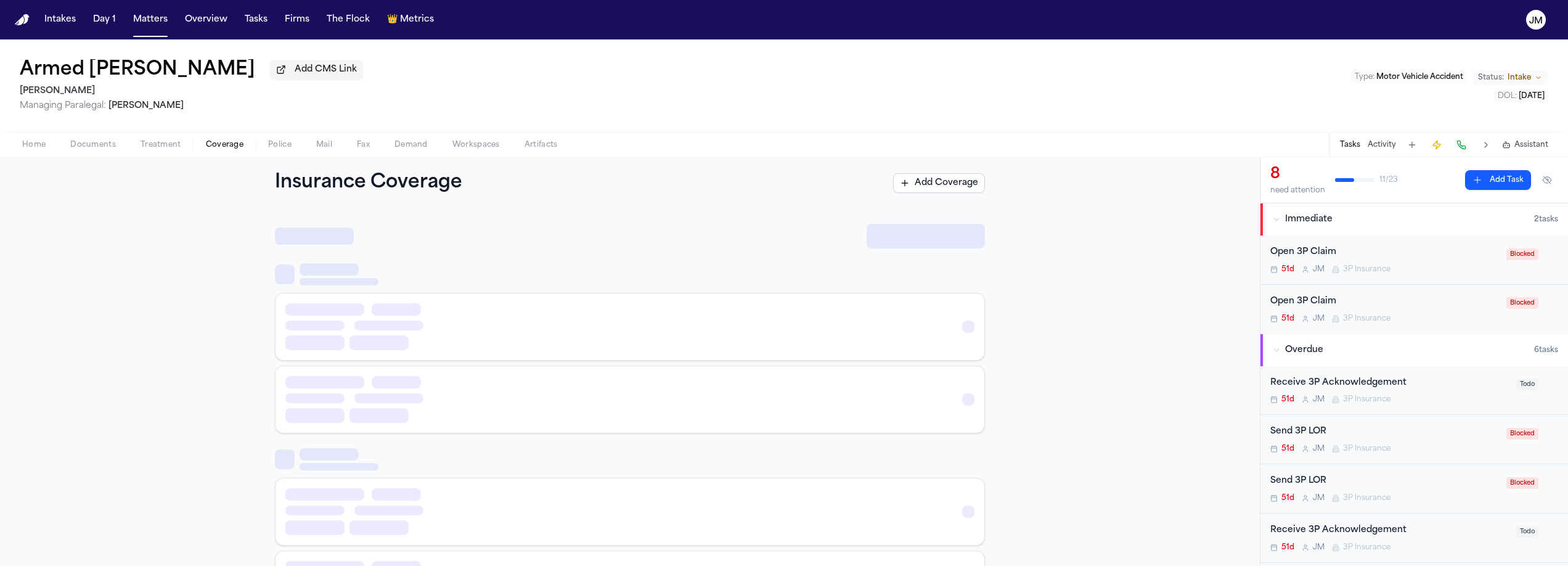
click at [219, 150] on span "Coverage" at bounding box center [225, 145] width 38 height 10
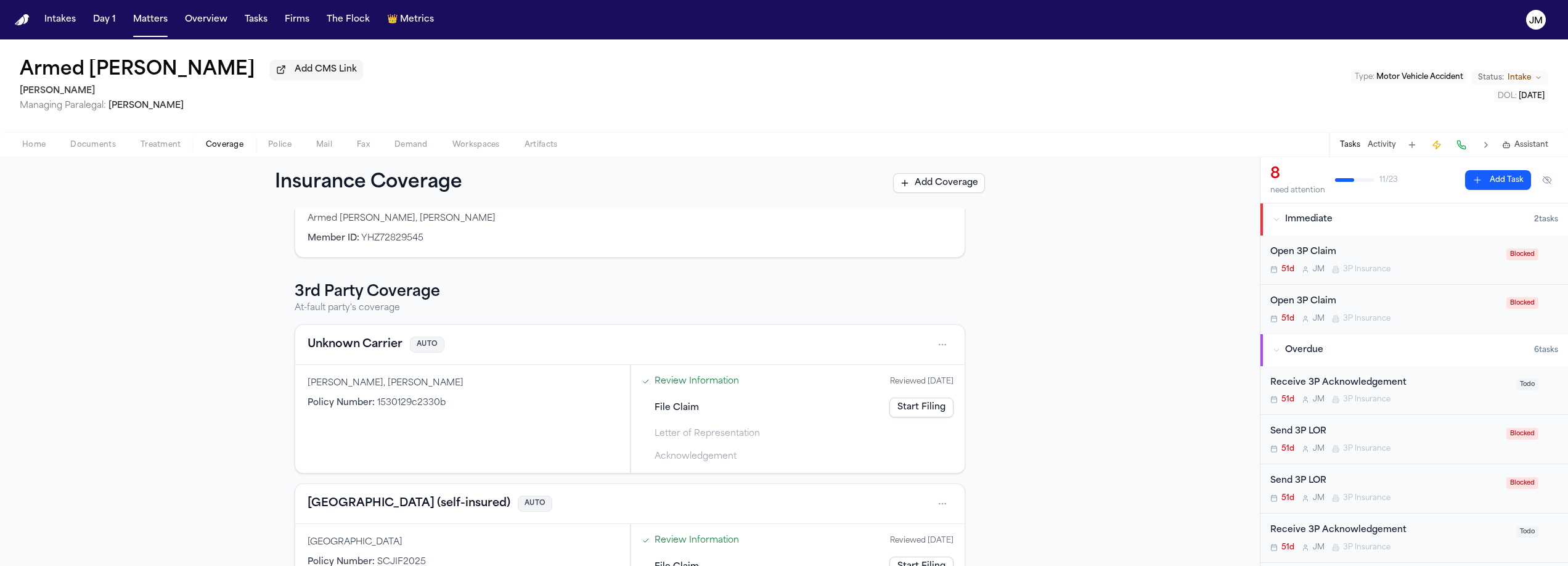
scroll to position [100, 0]
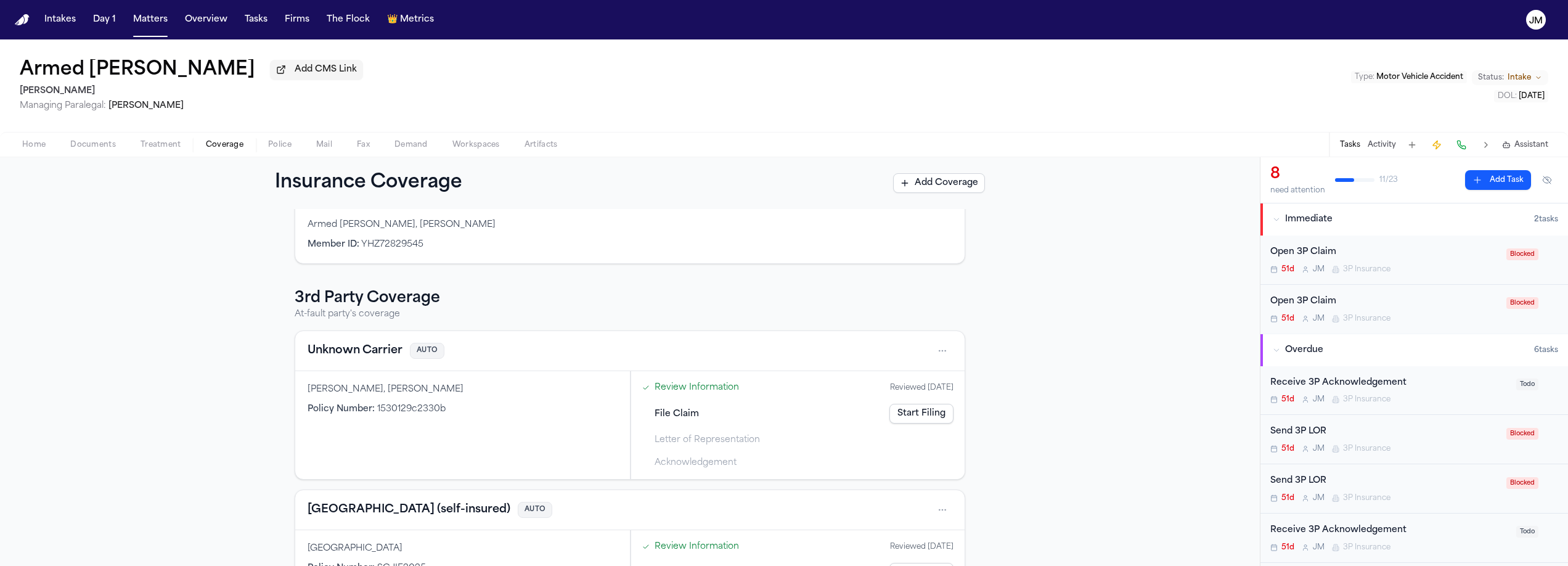
click at [105, 142] on span "Documents" at bounding box center [93, 145] width 45 height 10
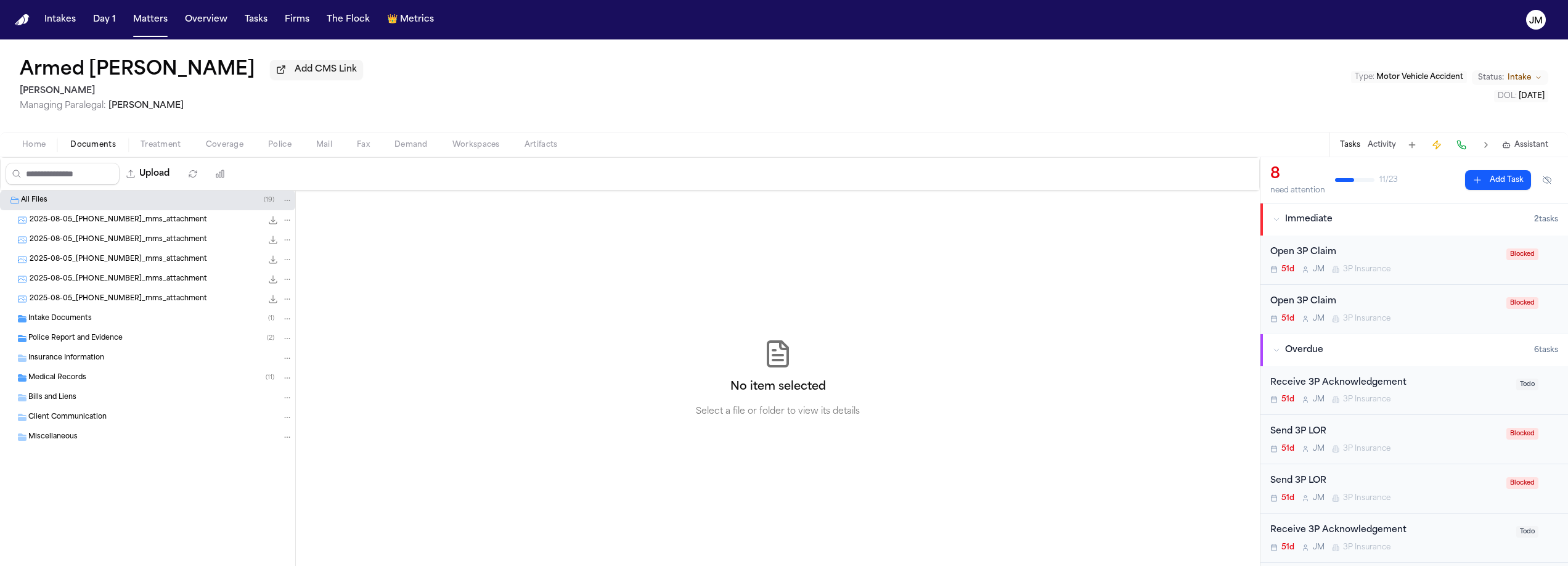
click at [77, 360] on span "Insurance Information" at bounding box center [67, 359] width 76 height 11
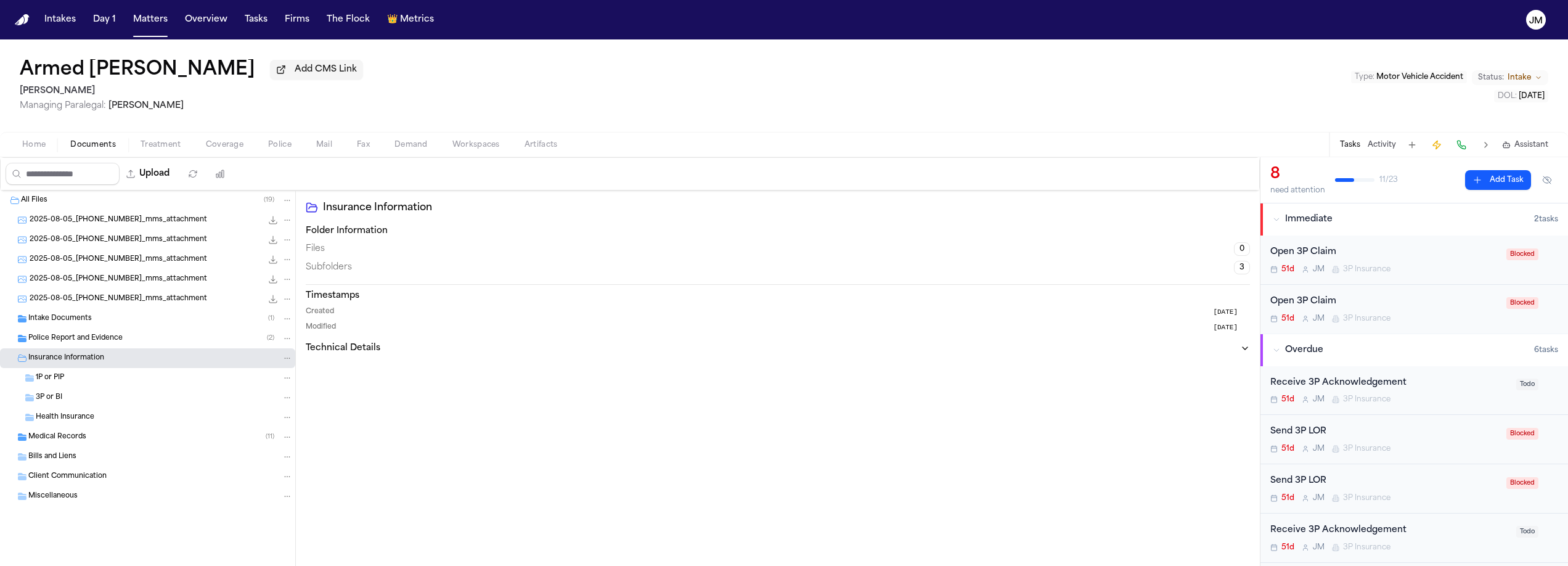
click at [82, 319] on span "Intake Documents" at bounding box center [60, 319] width 64 height 11
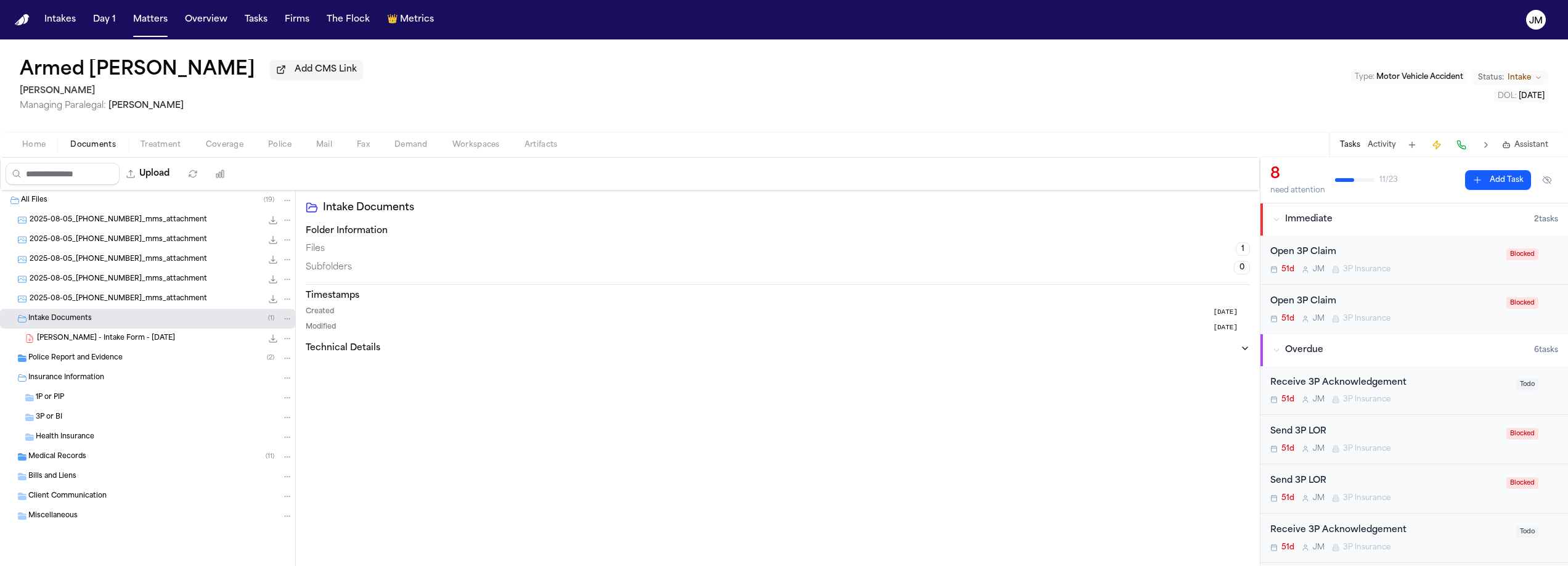
click at [75, 364] on span "Police Report and Evidence" at bounding box center [76, 359] width 95 height 11
